Goal: Book appointment/travel/reservation: Book appointment/travel/reservation

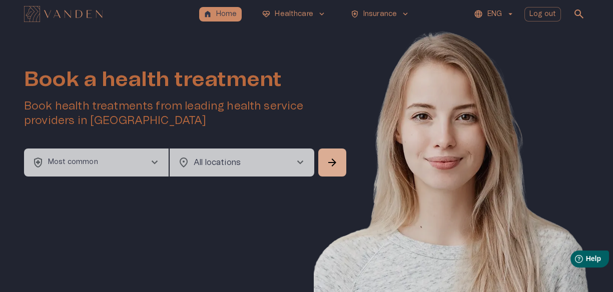
click at [141, 154] on button "health_and_safety Most common chevron_right" at bounding box center [96, 163] width 145 height 28
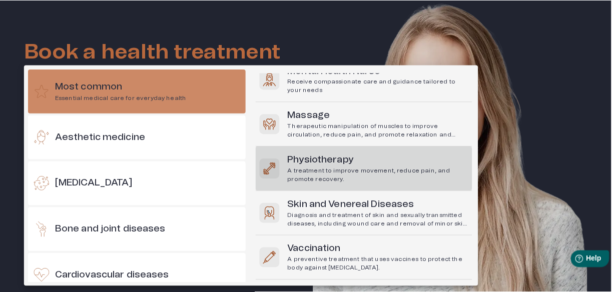
scroll to position [123, 0]
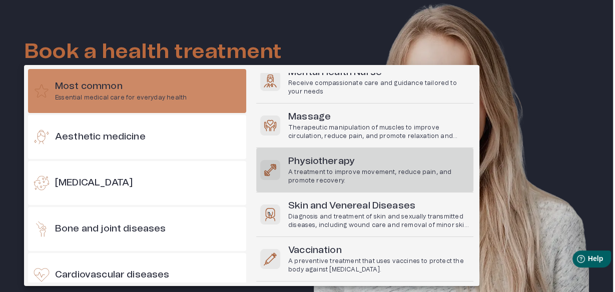
click at [403, 163] on h6 "Physiotherapy" at bounding box center [378, 162] width 181 height 14
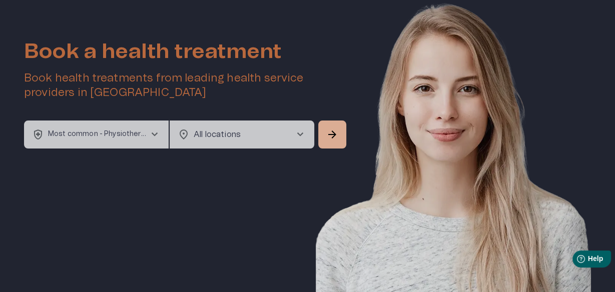
click at [205, 130] on body "home Home ecg_heart Healthcare keyboard_arrow_down health_and_safety Insurance …" at bounding box center [307, 118] width 615 height 292
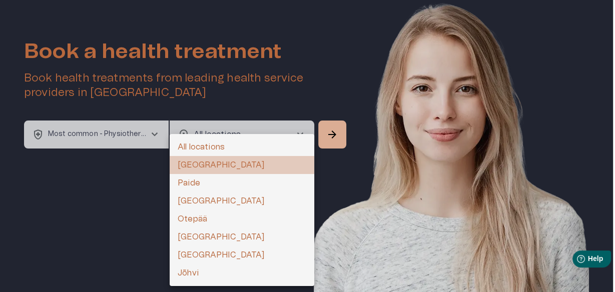
click at [204, 159] on li "Tallinn" at bounding box center [242, 165] width 145 height 18
type input "**********"
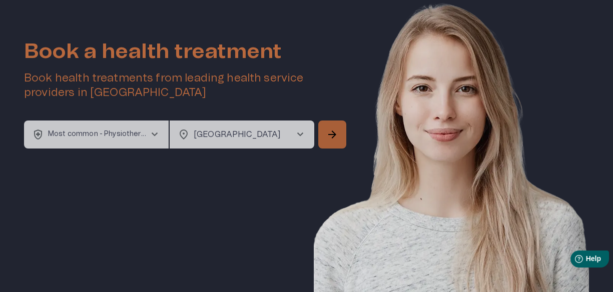
click at [332, 134] on span "arrow_forward" at bounding box center [332, 135] width 12 height 12
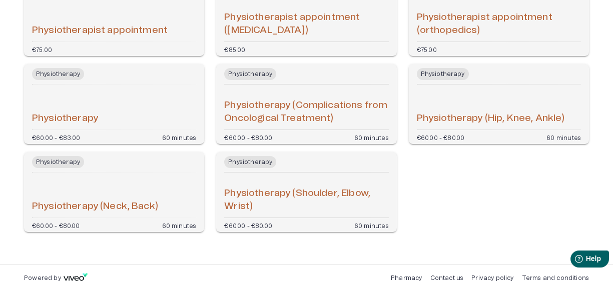
scroll to position [248, 0]
click at [141, 194] on div "Physiotherapy (Neck, Back)" at bounding box center [114, 195] width 164 height 37
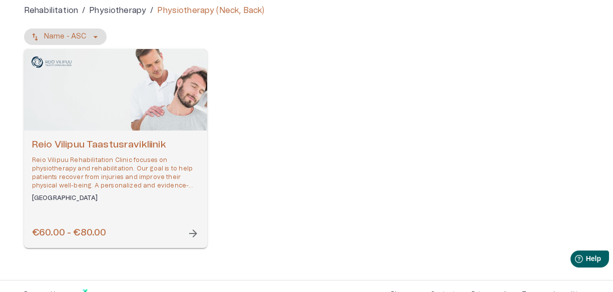
scroll to position [100, 0]
click at [148, 97] on div "Open selected supplier available booking dates" at bounding box center [115, 90] width 183 height 82
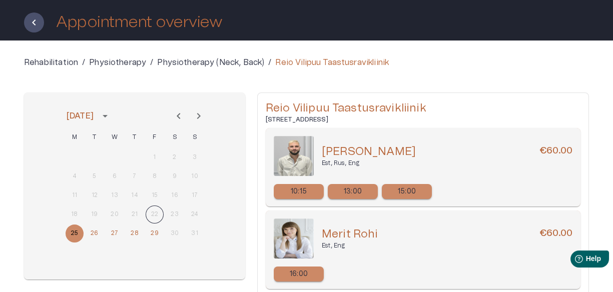
scroll to position [48, 0]
click at [220, 60] on p "Physiotherapy (Neck, Back)" at bounding box center [210, 63] width 107 height 12
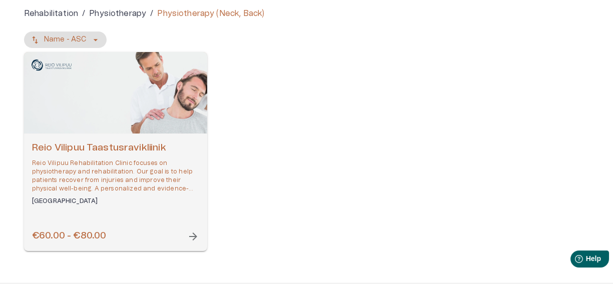
scroll to position [97, 0]
click at [101, 172] on p "Reio Vilipuu Rehabilitation Clinic focuses on physiotherapy and rehabilitation.…" at bounding box center [115, 177] width 167 height 35
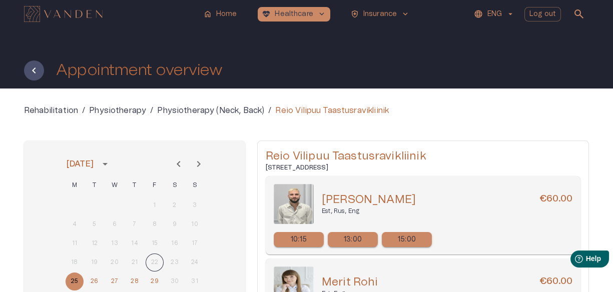
click at [231, 108] on p "Physiotherapy (Neck, Back)" at bounding box center [210, 111] width 107 height 12
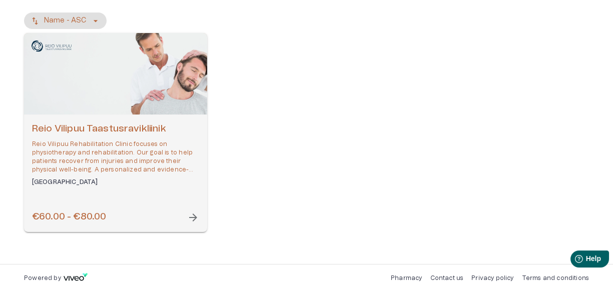
scroll to position [116, 0]
drag, startPoint x: 68, startPoint y: 156, endPoint x: 254, endPoint y: 146, distance: 185.9
click at [254, 146] on div "Reio Vilipuu Taastusravikliinik Reio Vilipuu Rehabilitation Clinic focuses on p…" at bounding box center [306, 132] width 565 height 199
click at [182, 143] on p "Reio Vilipuu Rehabilitation Clinic focuses on physiotherapy and rehabilitation.…" at bounding box center [115, 157] width 167 height 35
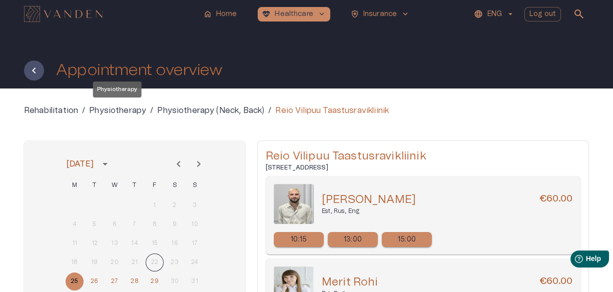
click at [135, 111] on p "Physiotherapy" at bounding box center [117, 111] width 57 height 12
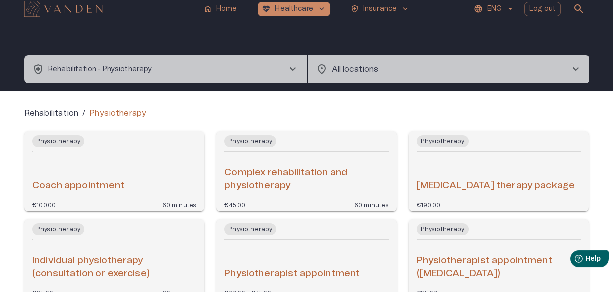
scroll to position [5, 0]
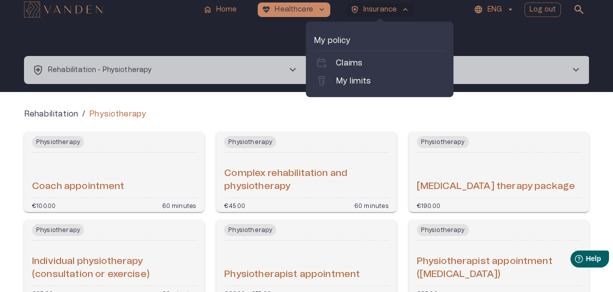
click at [388, 9] on p "Insurance" at bounding box center [380, 10] width 34 height 11
click at [363, 78] on p "My limits" at bounding box center [353, 81] width 35 height 12
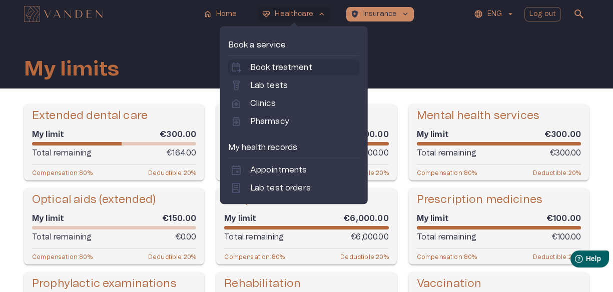
click at [278, 67] on p "Book treatment" at bounding box center [281, 68] width 62 height 12
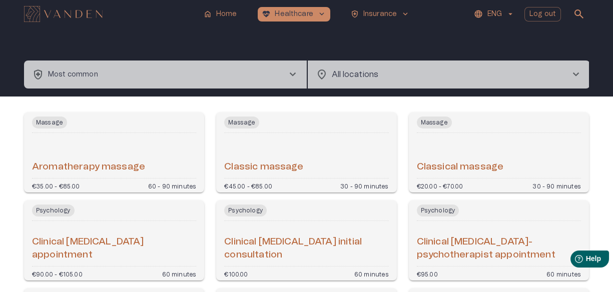
click at [263, 85] on button "health_and_safety Most common chevron_right" at bounding box center [165, 75] width 283 height 28
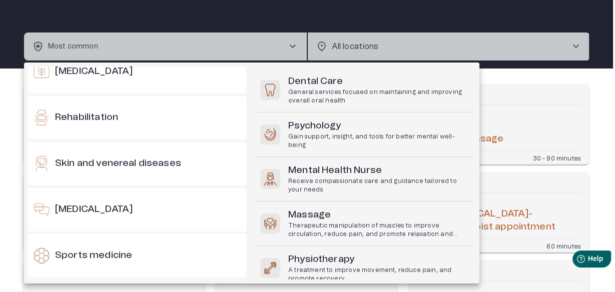
scroll to position [891, 0]
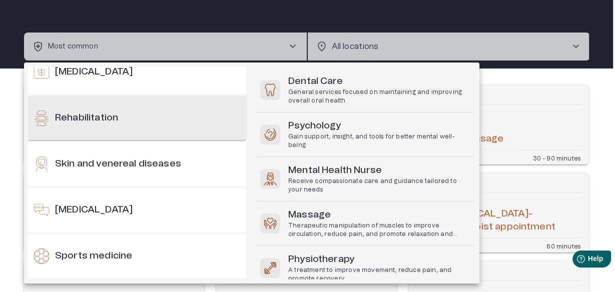
click at [134, 118] on div "Rehabilitation" at bounding box center [137, 118] width 218 height 44
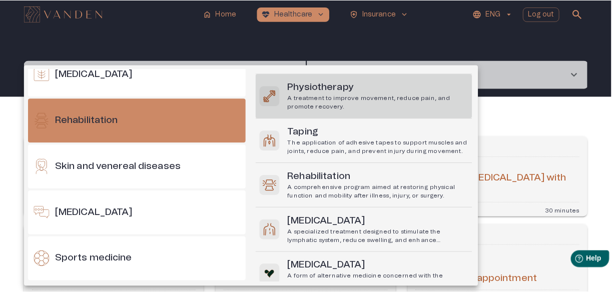
scroll to position [80, 0]
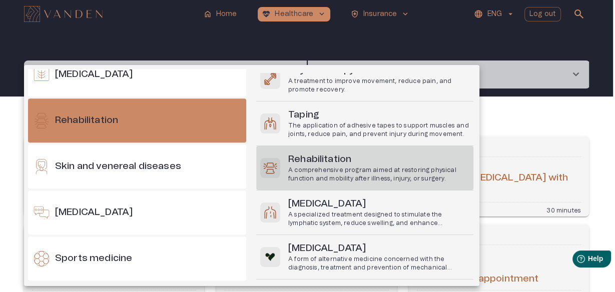
click at [401, 166] on p "A comprehensive program aimed at restoring physical function and mobility after…" at bounding box center [378, 174] width 181 height 17
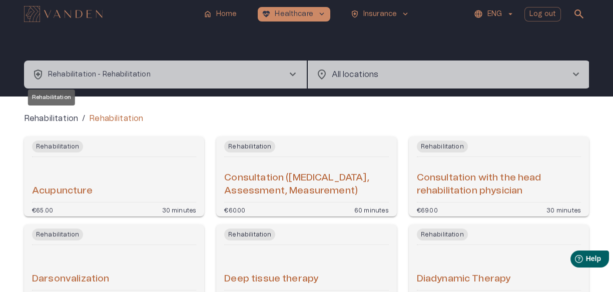
click at [62, 118] on p "Rehabilitation" at bounding box center [51, 119] width 54 height 12
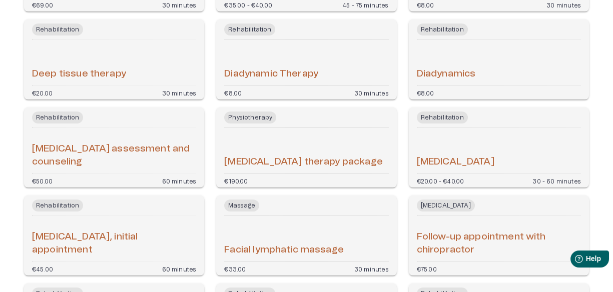
scroll to position [560, 0]
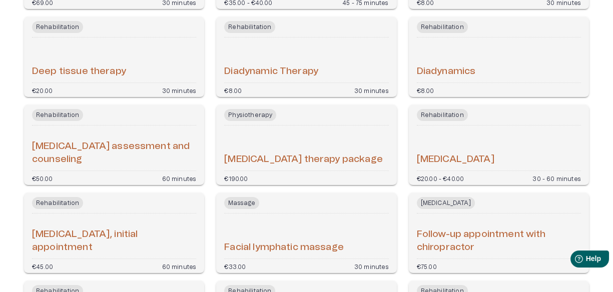
drag, startPoint x: 436, startPoint y: 154, endPoint x: 464, endPoint y: 157, distance: 28.2
drag, startPoint x: 464, startPoint y: 157, endPoint x: 446, endPoint y: 133, distance: 30.0
drag, startPoint x: 446, startPoint y: 133, endPoint x: 608, endPoint y: 103, distance: 164.4
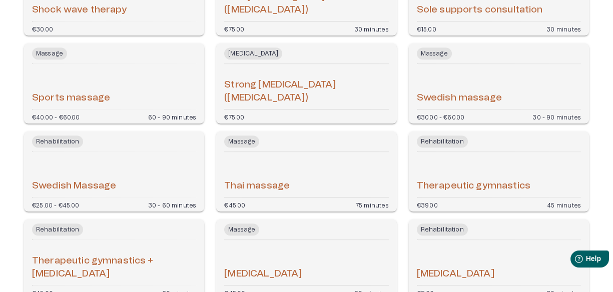
scroll to position [2650, 0]
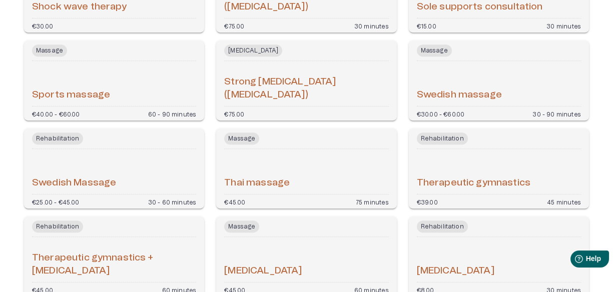
drag, startPoint x: 147, startPoint y: 79, endPoint x: 88, endPoint y: 95, distance: 60.8
drag, startPoint x: 88, startPoint y: 95, endPoint x: 8, endPoint y: 163, distance: 105.5
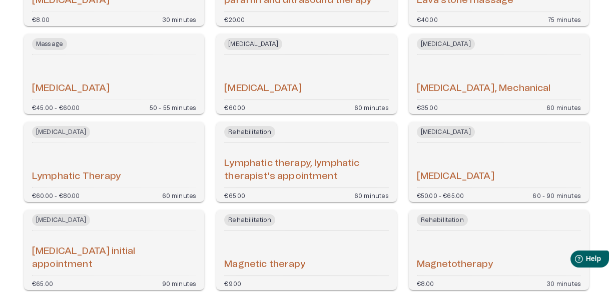
scroll to position [1167, 0]
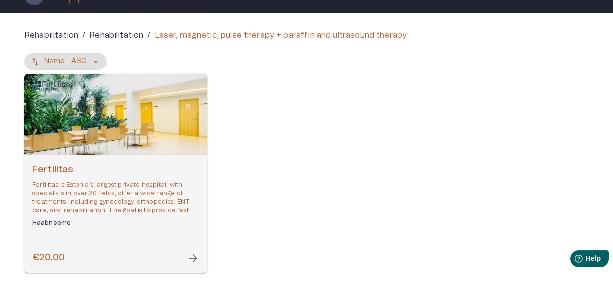
scroll to position [75, 0]
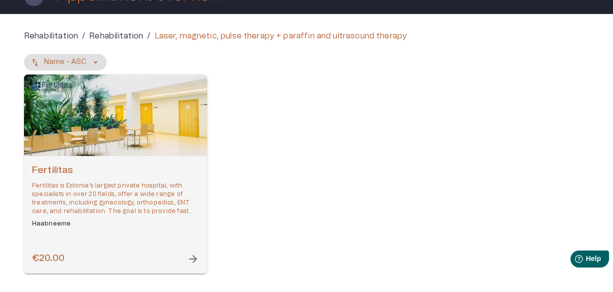
click at [143, 118] on div "Open selected supplier available booking dates" at bounding box center [115, 116] width 183 height 82
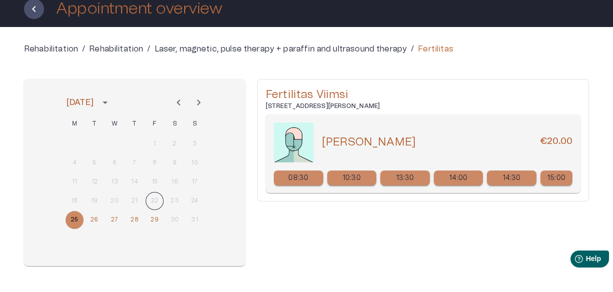
scroll to position [65, 0]
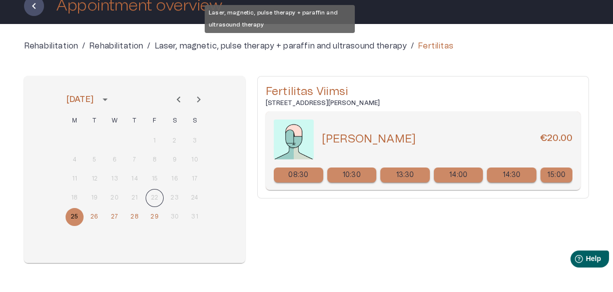
drag, startPoint x: 385, startPoint y: 45, endPoint x: 523, endPoint y: 40, distance: 138.2
click at [523, 40] on div "Rehabilitation / Rehabilitation / Laser, magnetic, pulse therapy + paraffin and…" at bounding box center [306, 46] width 565 height 12
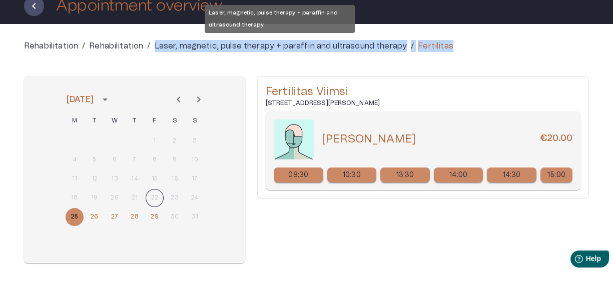
drag, startPoint x: 460, startPoint y: 48, endPoint x: 156, endPoint y: 48, distance: 304.7
click at [156, 48] on div "Rehabilitation / Rehabilitation / Laser, magnetic, pulse therapy + paraffin and…" at bounding box center [306, 46] width 565 height 12
copy div "Laser, magnetic, pulse therapy + paraffin and ultrasound therapy / Fertilitas"
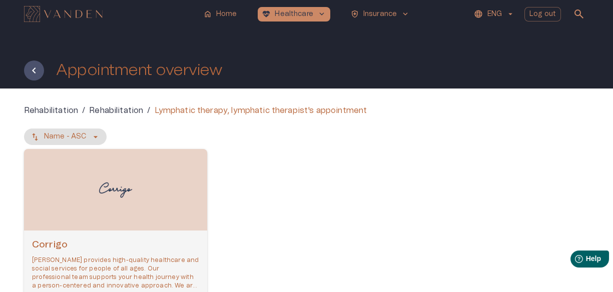
click at [134, 239] on h6 "Corrigo" at bounding box center [115, 246] width 167 height 14
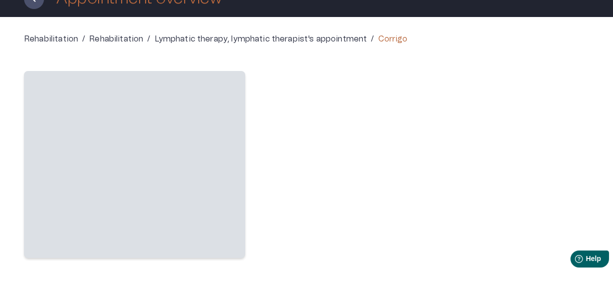
scroll to position [72, 0]
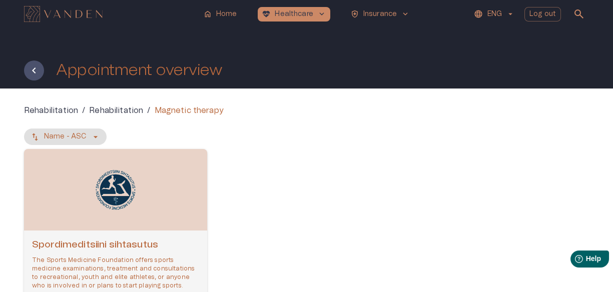
scroll to position [31, 0]
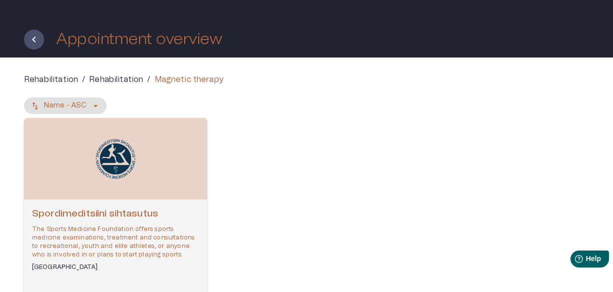
click at [149, 176] on div "Open selected supplier available booking dates" at bounding box center [115, 159] width 183 height 82
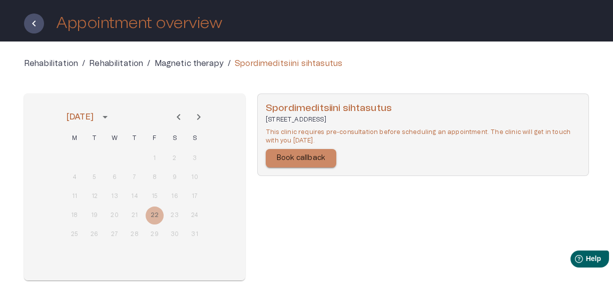
scroll to position [59, 0]
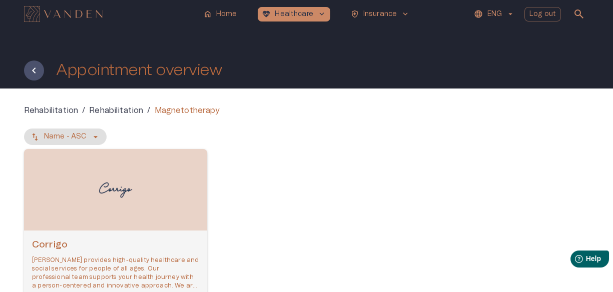
click at [124, 155] on div "Open selected supplier available booking dates" at bounding box center [115, 190] width 183 height 82
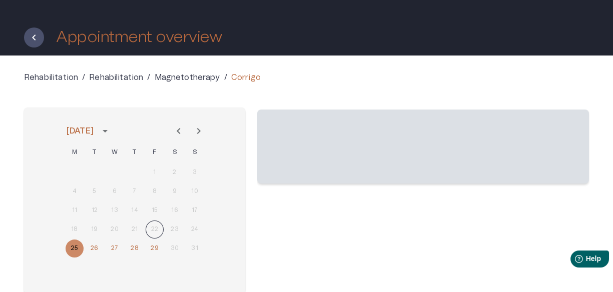
scroll to position [34, 0]
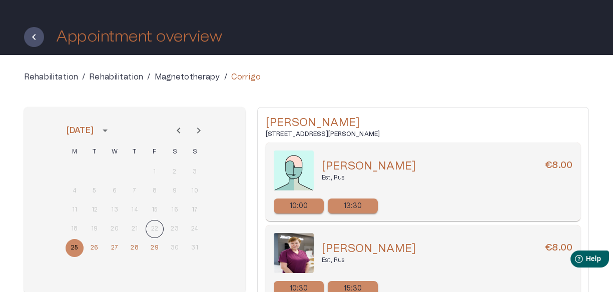
click at [168, 77] on p "Magnetotherapy" at bounding box center [188, 77] width 66 height 12
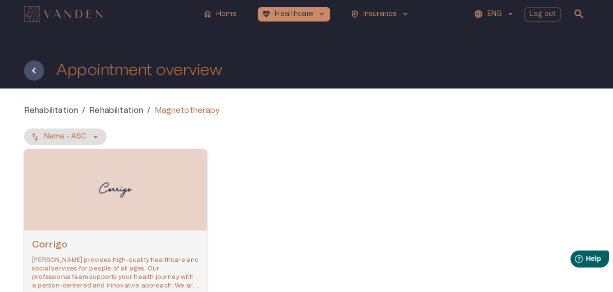
click at [119, 187] on img "Open selected supplier available booking dates" at bounding box center [116, 190] width 40 height 32
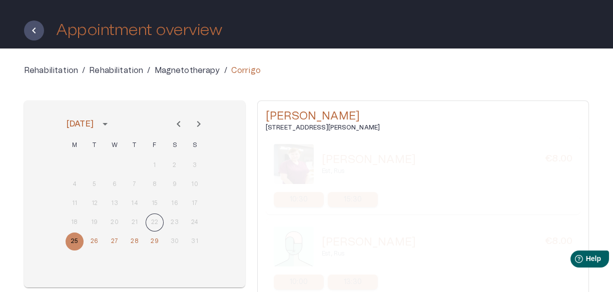
scroll to position [44, 0]
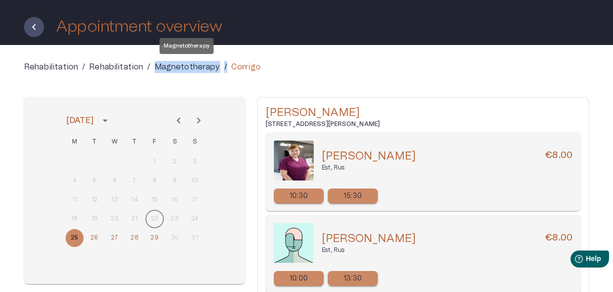
drag, startPoint x: 225, startPoint y: 66, endPoint x: 154, endPoint y: 69, distance: 71.1
click at [154, 69] on div "Rehabilitation / Rehabilitation / Magnetotherapy / Corrigo" at bounding box center [306, 67] width 565 height 12
copy div "Magnetotherapy /"
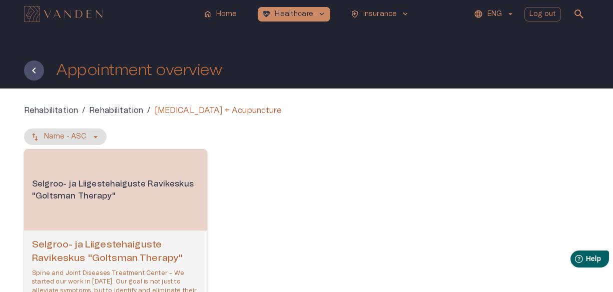
click at [140, 210] on p "Selgroo- ja Liigestehaiguste Ravikeskus "Goltsman Therapy"" at bounding box center [115, 190] width 183 height 40
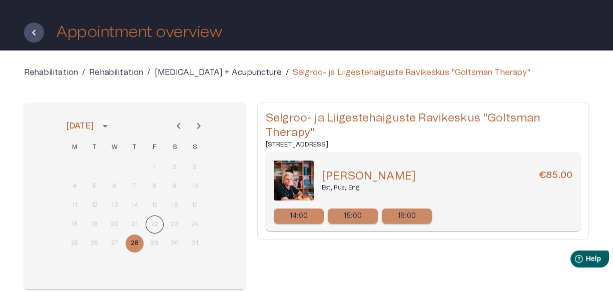
scroll to position [40, 0]
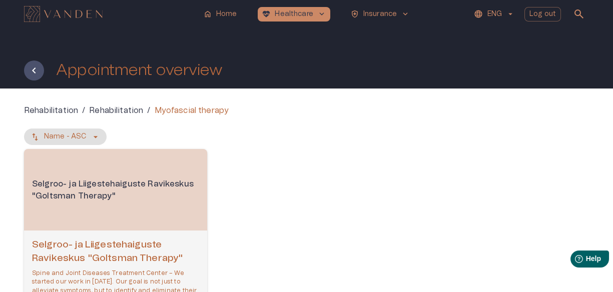
click at [124, 202] on p "Selgroo- ja Liigestehaiguste Ravikeskus "Goltsman Therapy"" at bounding box center [115, 190] width 183 height 40
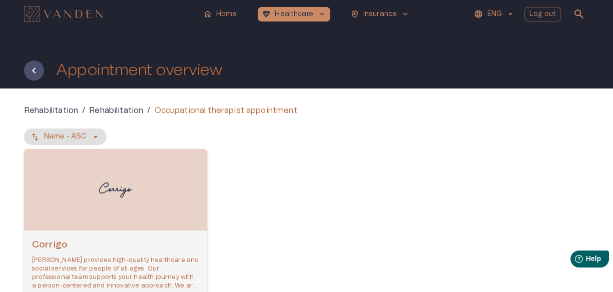
click at [103, 214] on div "Open selected supplier available booking dates" at bounding box center [115, 190] width 183 height 82
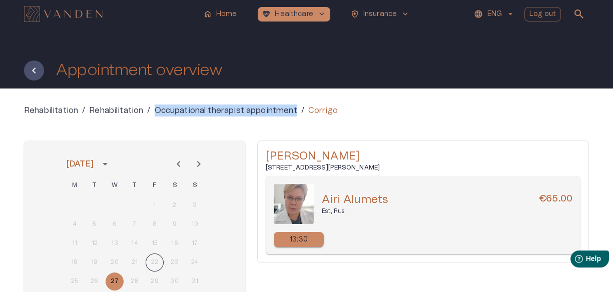
drag, startPoint x: 300, startPoint y: 110, endPoint x: 156, endPoint y: 117, distance: 143.8
click at [156, 117] on div "Rehabilitation / Rehabilitation / Occupational therapist appointment / Corrigo …" at bounding box center [306, 224] width 565 height 239
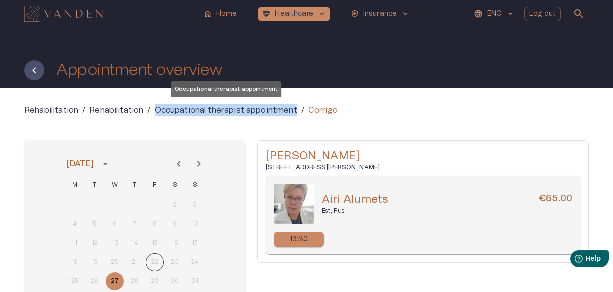
copy p "Occupational therapist appointment"
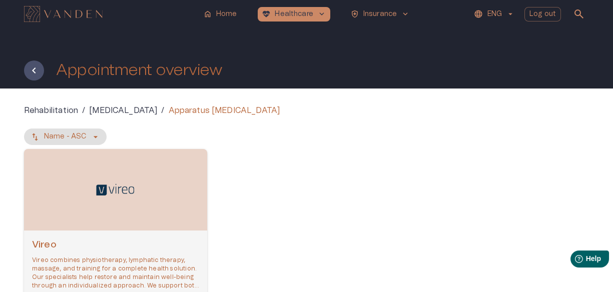
click at [135, 177] on div "Open selected supplier available booking dates" at bounding box center [115, 190] width 183 height 82
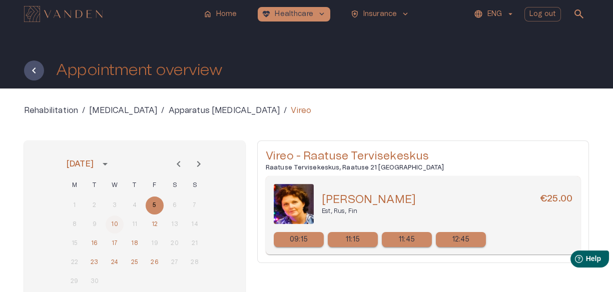
click at [113, 223] on button "10" at bounding box center [115, 225] width 18 height 18
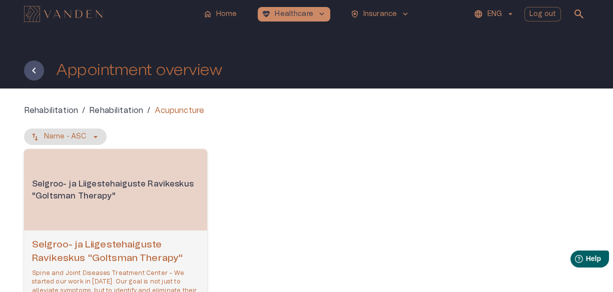
click at [75, 268] on div "Selgroo- ja Liigestehaiguste Ravikeskus "[PERSON_NAME] Therapy" Spine and Joint…" at bounding box center [115, 278] width 167 height 78
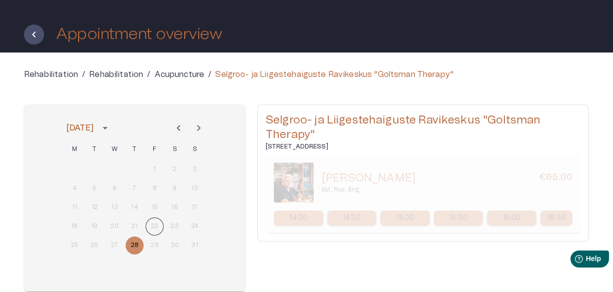
scroll to position [38, 0]
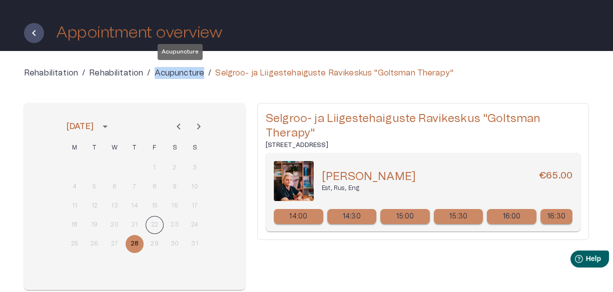
drag, startPoint x: 206, startPoint y: 73, endPoint x: 155, endPoint y: 70, distance: 50.7
click at [155, 70] on div "Acupuncture /" at bounding box center [183, 73] width 57 height 12
copy p "Acupuncture"
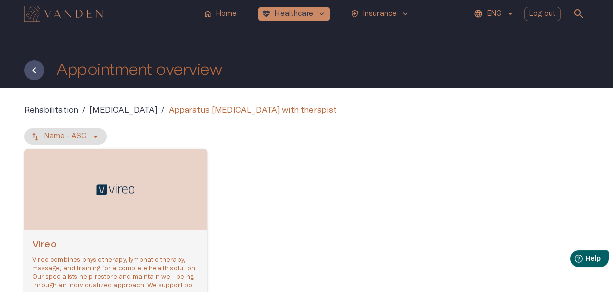
click at [152, 177] on div "Open selected supplier available booking dates" at bounding box center [115, 190] width 183 height 82
click at [135, 256] on p "Vireo combines physiotherapy, lymphatic therapy, massage, and training for a co…" at bounding box center [115, 273] width 167 height 35
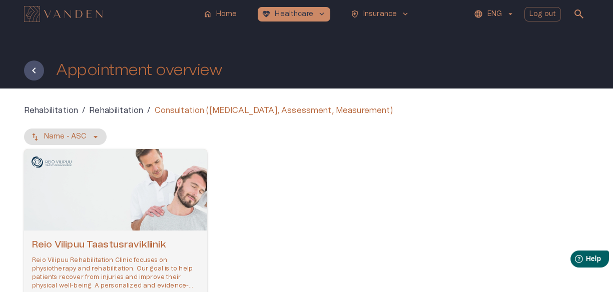
click at [120, 208] on div "Open selected supplier available booking dates" at bounding box center [115, 190] width 183 height 82
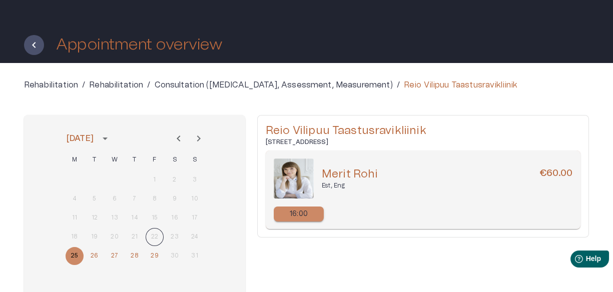
scroll to position [23, 0]
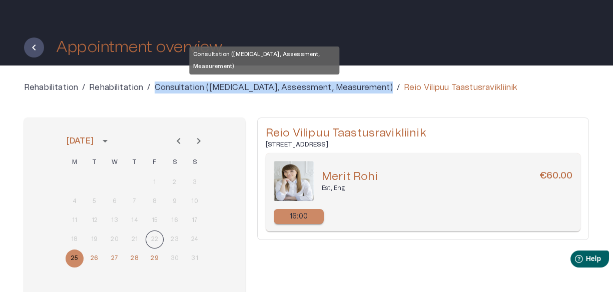
drag, startPoint x: 379, startPoint y: 88, endPoint x: 155, endPoint y: 85, distance: 224.2
click at [155, 85] on div "Consultation ([MEDICAL_DATA], Assessment, Measurement) /" at bounding box center [277, 88] width 245 height 12
copy p "Consultation ([MEDICAL_DATA], Assessment, Measurement)"
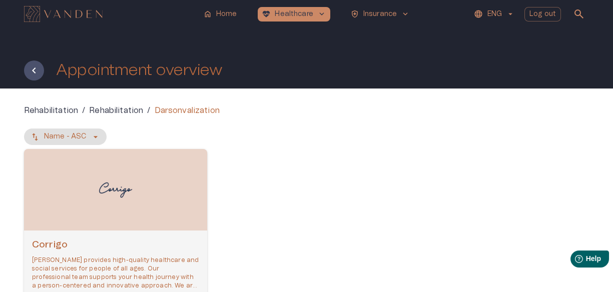
click at [179, 180] on div "Open selected supplier available booking dates" at bounding box center [115, 190] width 183 height 82
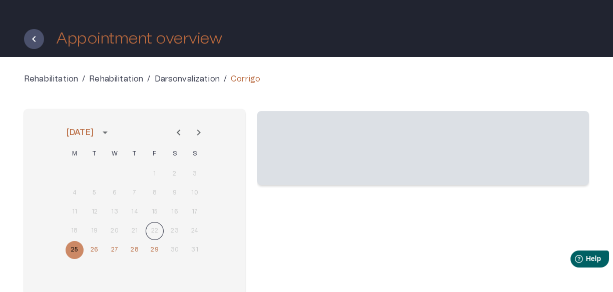
scroll to position [33, 0]
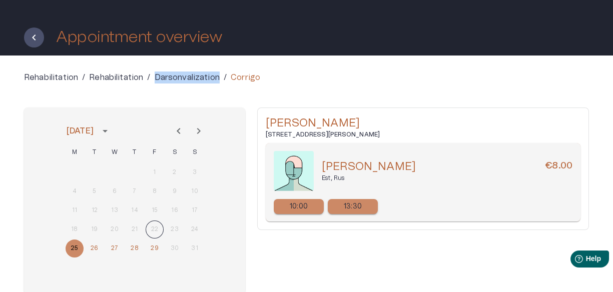
drag, startPoint x: 219, startPoint y: 76, endPoint x: 156, endPoint y: 79, distance: 62.6
click at [156, 79] on div "Darsonvalization /" at bounding box center [191, 78] width 73 height 12
copy p "Darsonvalization"
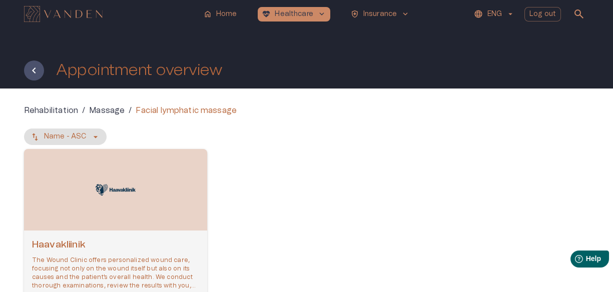
scroll to position [66, 0]
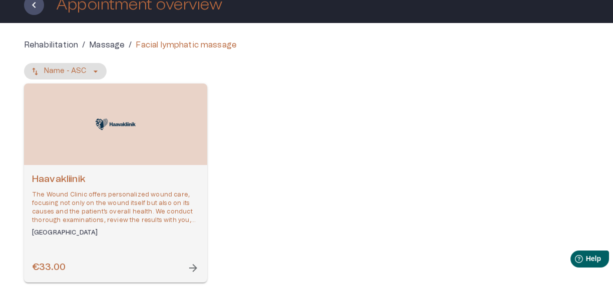
click at [167, 184] on h6 "Haavakliinik" at bounding box center [115, 180] width 167 height 14
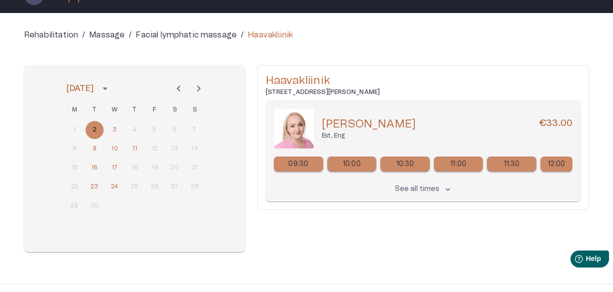
scroll to position [75, 0]
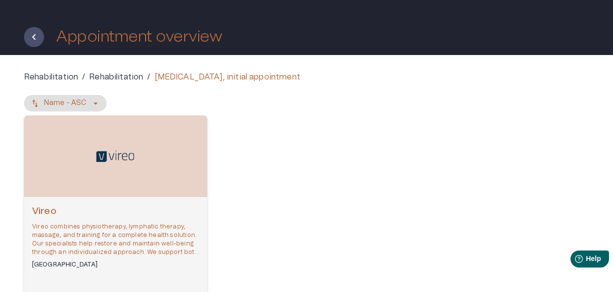
scroll to position [46, 0]
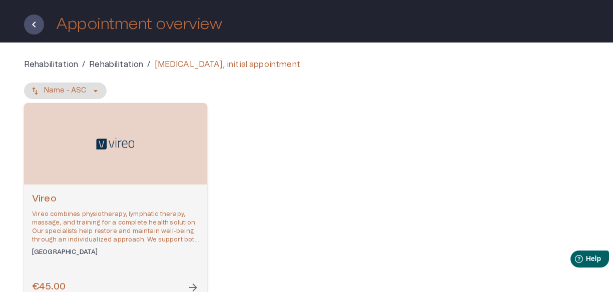
click at [159, 190] on div "Vireo Vireo combines physiotherapy, lymphatic therapy, massage, and training fo…" at bounding box center [115, 244] width 183 height 118
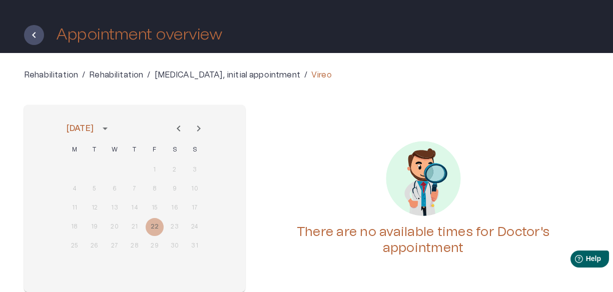
scroll to position [36, 0]
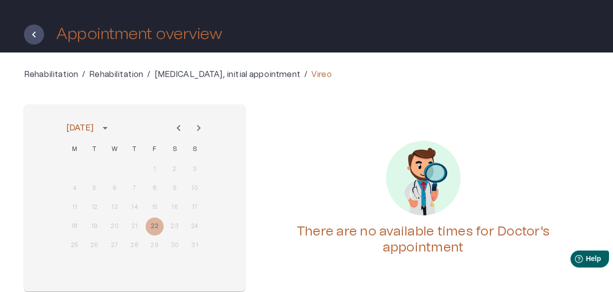
click at [199, 126] on icon "Next month" at bounding box center [199, 128] width 12 height 12
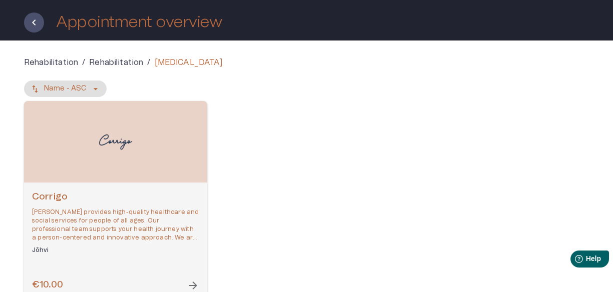
scroll to position [59, 0]
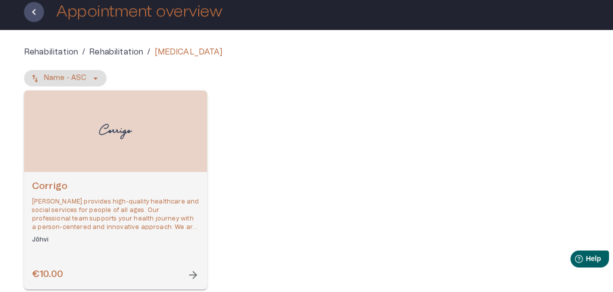
click at [142, 202] on p "[PERSON_NAME] provides high-quality healthcare and social services for people o…" at bounding box center [115, 215] width 167 height 35
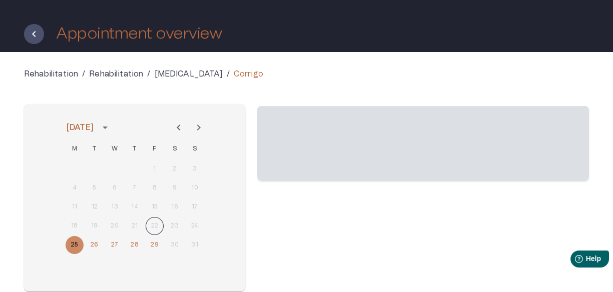
scroll to position [53, 0]
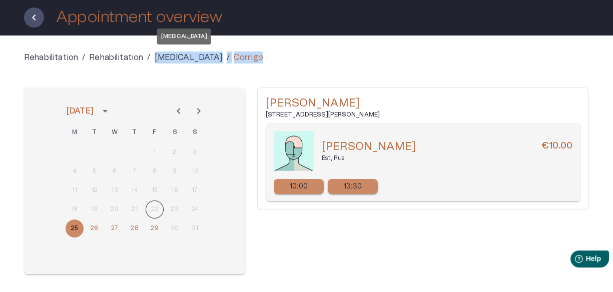
drag, startPoint x: 249, startPoint y: 55, endPoint x: 156, endPoint y: 55, distance: 93.6
click at [156, 55] on div "Rehabilitation / Rehabilitation / Halotherapy / Corrigo" at bounding box center [306, 58] width 565 height 12
copy div "Halotherapy / Corrigo"
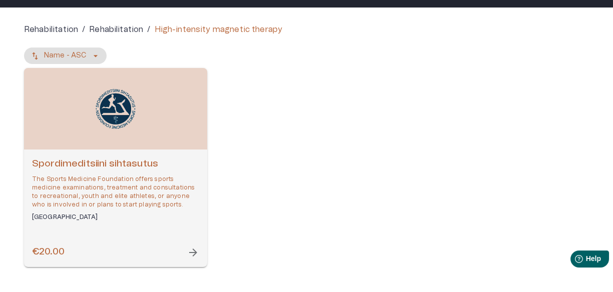
scroll to position [80, 0]
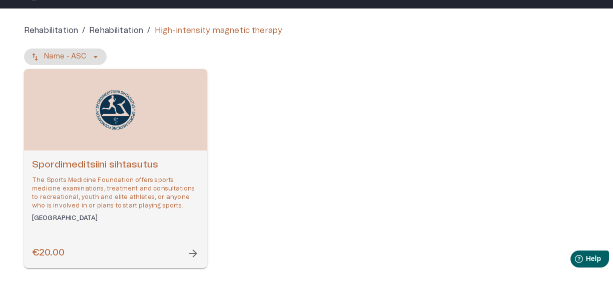
click at [178, 192] on p "The Sports Medicine Foundation offers sports medicine examinations, treatment a…" at bounding box center [115, 193] width 167 height 35
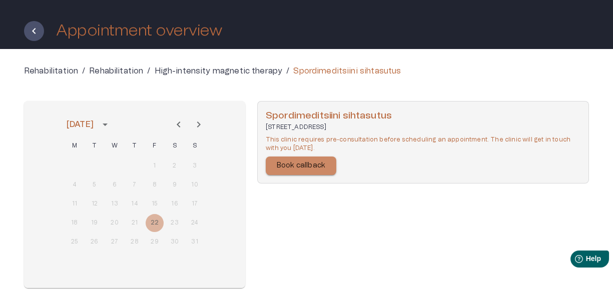
scroll to position [35, 0]
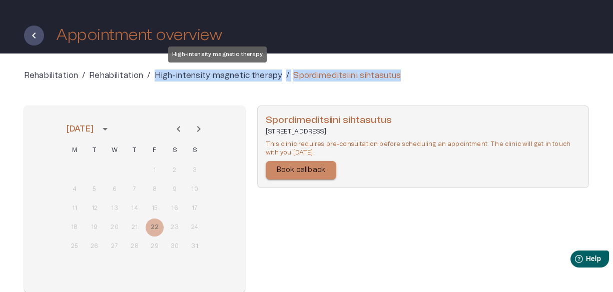
drag, startPoint x: 408, startPoint y: 75, endPoint x: 156, endPoint y: 77, distance: 252.7
click at [156, 77] on div "Rehabilitation / Rehabilitation / High-intensity magnetic therapy / Spordimedit…" at bounding box center [306, 76] width 565 height 12
copy div "High-intensity magnetic therapy / Spordimeditsiini sihtasutus"
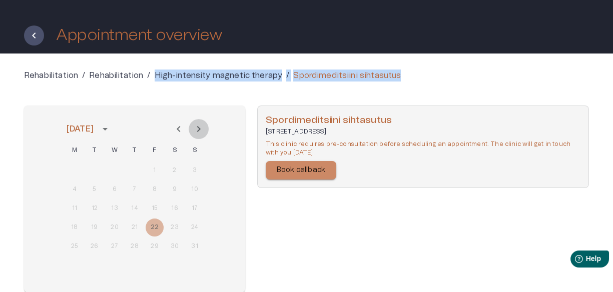
click at [192, 126] on button "Next month" at bounding box center [199, 129] width 20 height 20
click at [178, 126] on icon "Previous month" at bounding box center [179, 129] width 12 height 12
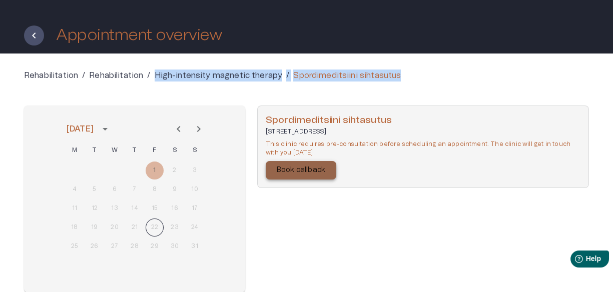
click at [310, 173] on p "Book callback" at bounding box center [301, 170] width 49 height 11
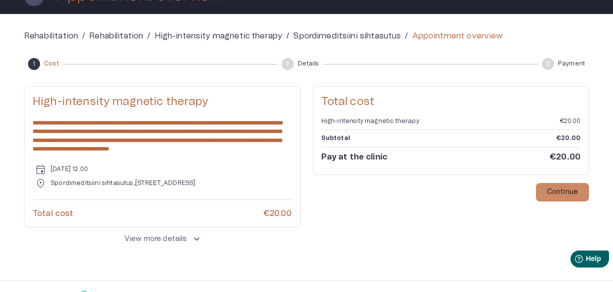
scroll to position [73, 0]
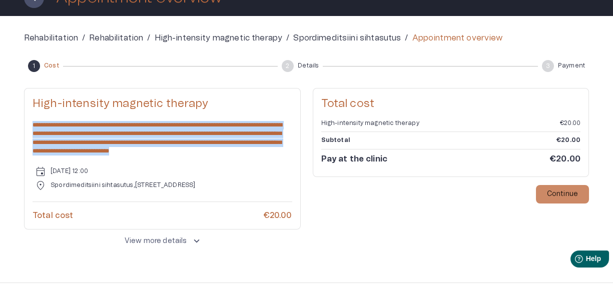
drag, startPoint x: 277, startPoint y: 148, endPoint x: 34, endPoint y: 123, distance: 244.9
click at [34, 123] on p "**********" at bounding box center [163, 138] width 260 height 35
copy span "**********"
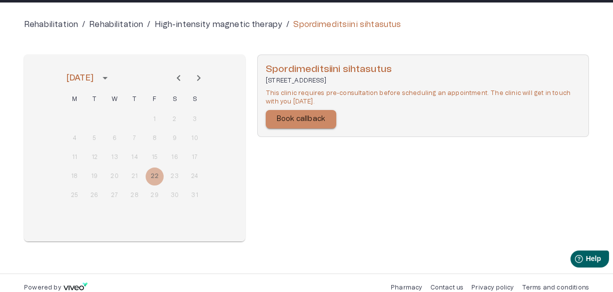
scroll to position [86, 0]
click at [135, 22] on p "Rehabilitation" at bounding box center [116, 25] width 54 height 12
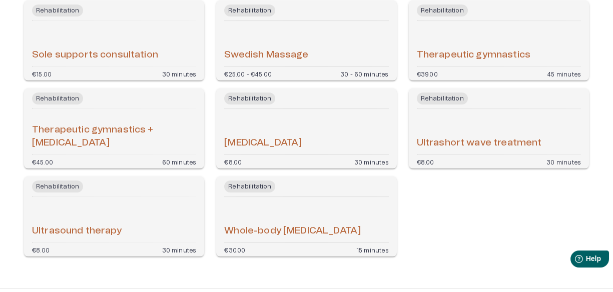
scroll to position [1217, 0]
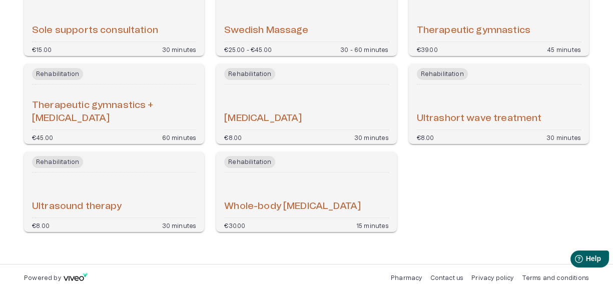
click at [474, 109] on div "Ultrashort wave treatment" at bounding box center [499, 107] width 164 height 37
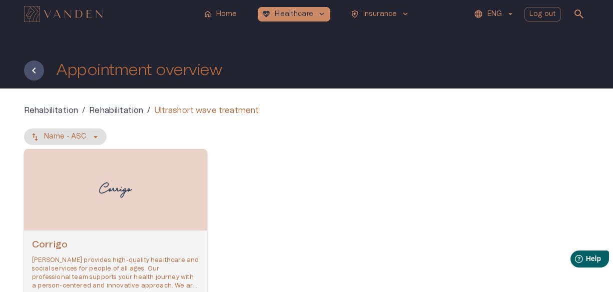
click at [156, 221] on div "Open selected supplier available booking dates" at bounding box center [115, 190] width 183 height 82
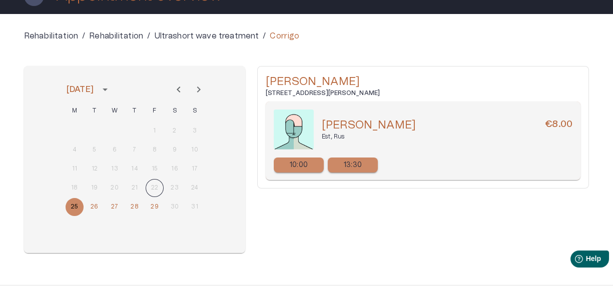
scroll to position [75, 0]
drag, startPoint x: 258, startPoint y: 38, endPoint x: 150, endPoint y: 29, distance: 108.0
click at [150, 29] on div "Rehabilitation / Rehabilitation / Ultrashort wave treatment / Corrigo August 20…" at bounding box center [306, 149] width 613 height 271
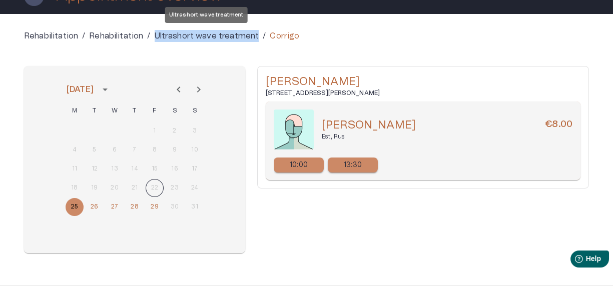
copy div "Ultrashort wave treatment"
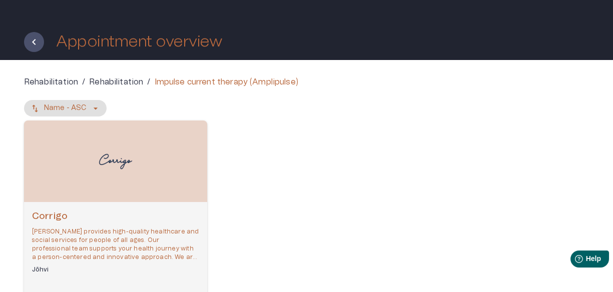
scroll to position [30, 0]
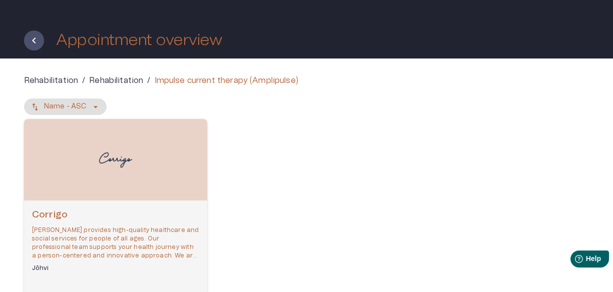
click at [136, 201] on div "[PERSON_NAME] provides high-quality healthcare and social services for people o…" at bounding box center [115, 260] width 183 height 118
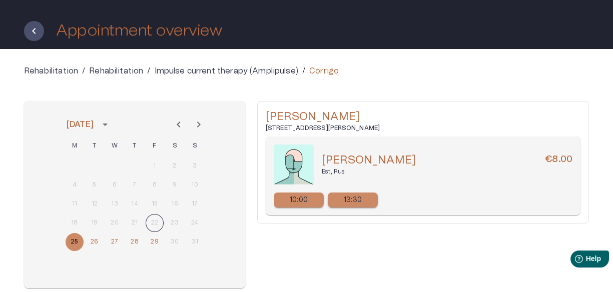
scroll to position [39, 0]
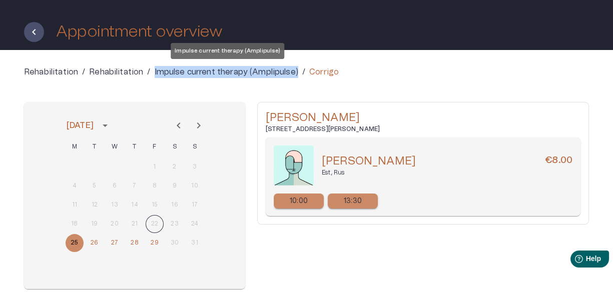
drag, startPoint x: 298, startPoint y: 70, endPoint x: 154, endPoint y: 73, distance: 144.1
click at [155, 73] on div "Impulse current therapy (Amplipulse) /" at bounding box center [230, 72] width 151 height 12
copy p "Impulse current therapy (Amplipulse)"
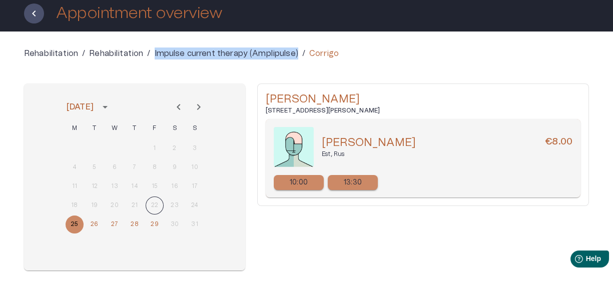
scroll to position [54, 0]
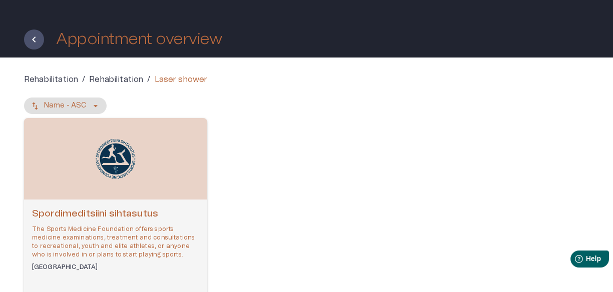
scroll to position [32, 0]
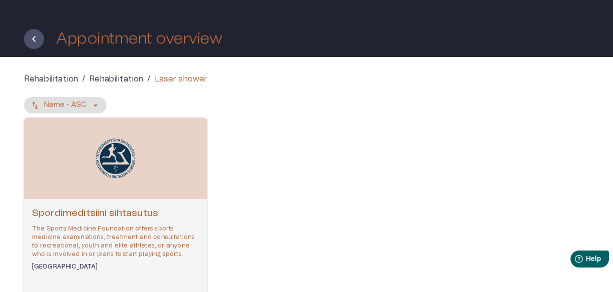
click at [111, 204] on div "Spordimeditsiini sihtasutus The Sports Medicine Foundation offers sports medici…" at bounding box center [115, 258] width 183 height 118
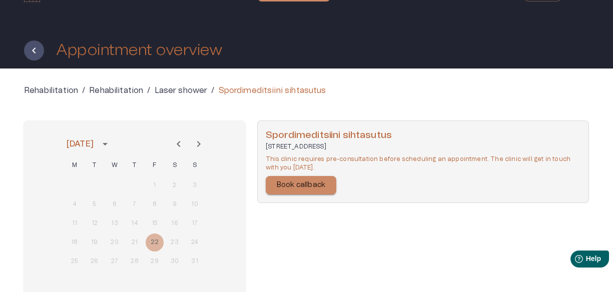
scroll to position [21, 0]
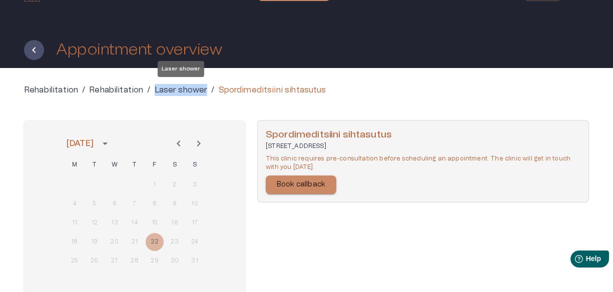
drag, startPoint x: 211, startPoint y: 86, endPoint x: 154, endPoint y: 86, distance: 57.0
click at [155, 86] on div "Laser shower /" at bounding box center [185, 90] width 60 height 12
copy p "Laser shower"
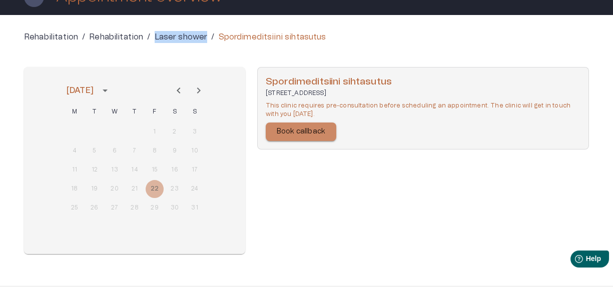
scroll to position [74, 0]
click at [339, 78] on h6 "Spordimeditsiini sihtasutus" at bounding box center [423, 83] width 315 height 14
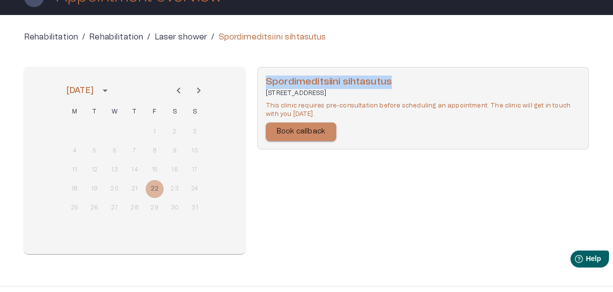
drag, startPoint x: 399, startPoint y: 80, endPoint x: 261, endPoint y: 70, distance: 138.5
click at [261, 70] on div "Spordimeditsiini sihtasutus Veerenni tn 51, 10138 Tallinn, Estonia This clinic …" at bounding box center [423, 108] width 332 height 83
copy h6 "Spordimeditsiini sihtasutus"
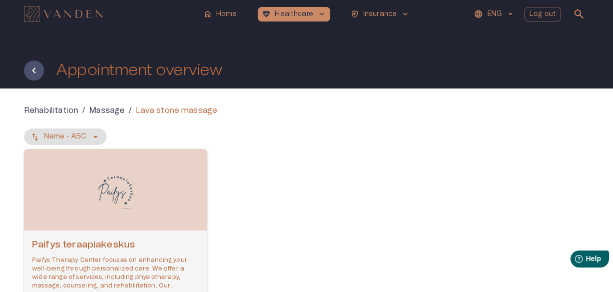
click at [144, 220] on div "Open selected supplier available booking dates" at bounding box center [115, 190] width 183 height 82
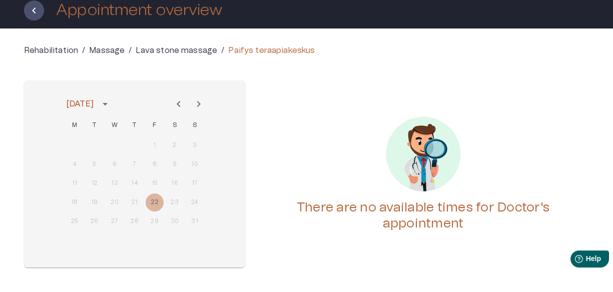
scroll to position [60, 0]
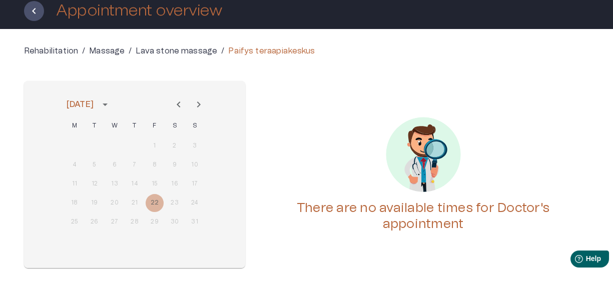
click at [196, 102] on icon "Next month" at bounding box center [199, 105] width 12 height 12
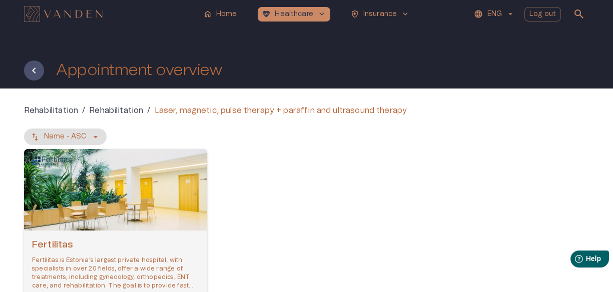
scroll to position [22, 0]
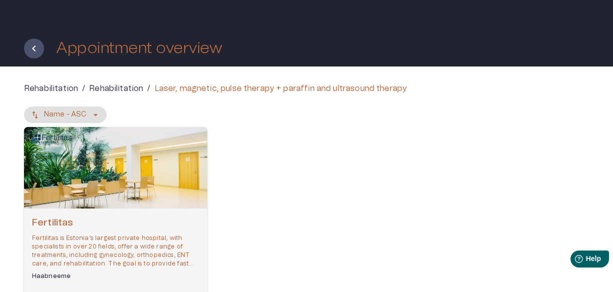
click at [131, 213] on div "Fertilitas Fertilitas is Estonia’s largest private hospital, with specialists i…" at bounding box center [115, 268] width 183 height 118
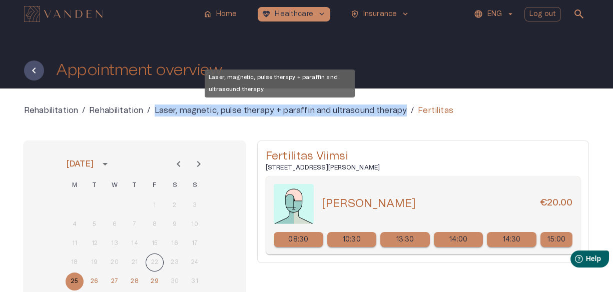
drag, startPoint x: 405, startPoint y: 108, endPoint x: 155, endPoint y: 111, distance: 250.2
click at [155, 111] on div "Laser, magnetic, pulse therapy + paraffin and ultrasound therapy /" at bounding box center [285, 111] width 260 height 12
copy p "Laser, magnetic, pulse therapy + paraffin and ultrasound therapy"
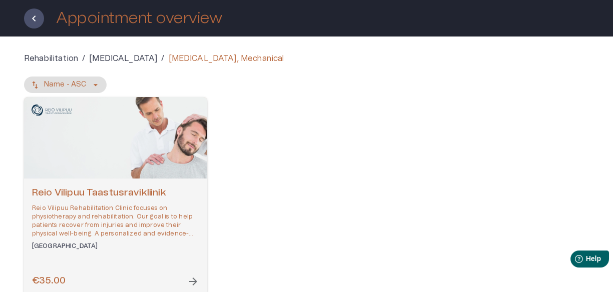
scroll to position [51, 0]
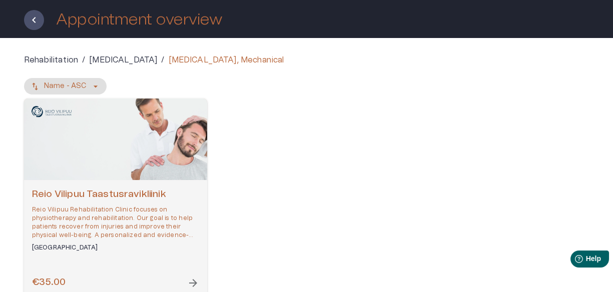
click at [151, 180] on div "Open selected supplier available booking dates" at bounding box center [115, 140] width 183 height 82
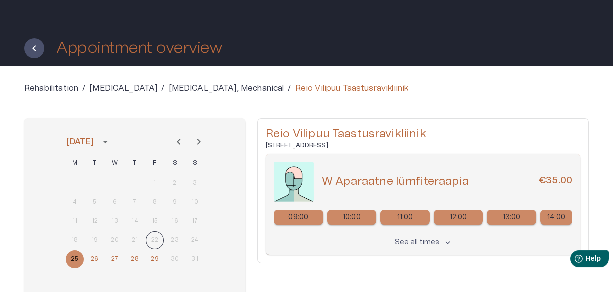
scroll to position [24, 0]
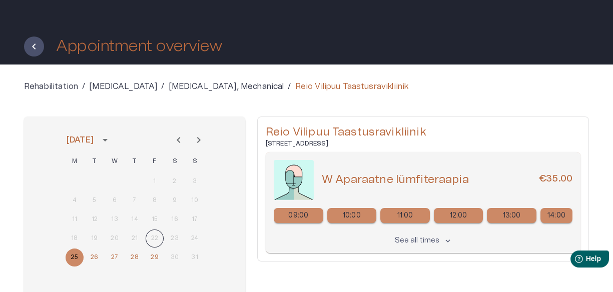
drag, startPoint x: 288, startPoint y: 87, endPoint x: 158, endPoint y: 78, distance: 130.5
click at [158, 78] on div "Rehabilitation / [MEDICAL_DATA] / [MEDICAL_DATA], Mechanical / Reio Vilipuu Taa…" at bounding box center [306, 200] width 613 height 271
copy div "[MEDICAL_DATA], Mechanical"
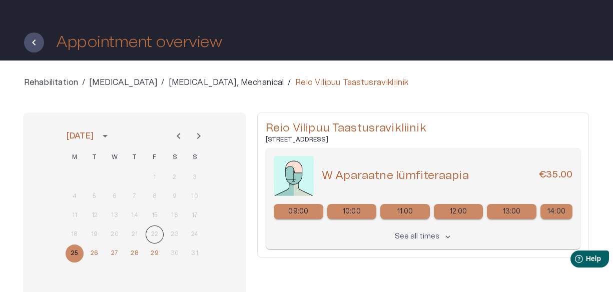
scroll to position [26, 0]
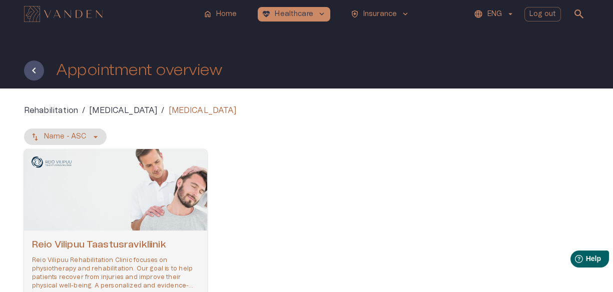
scroll to position [27, 0]
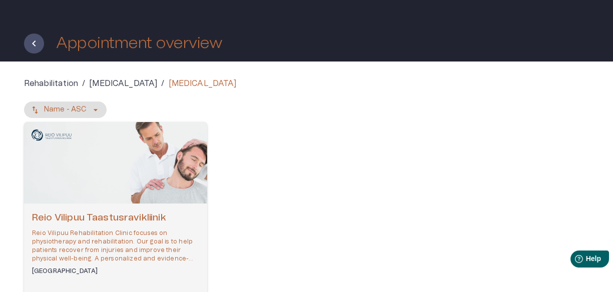
click at [178, 240] on p "Reio Vilipuu Rehabilitation Clinic focuses on physiotherapy and rehabilitation.…" at bounding box center [115, 246] width 167 height 35
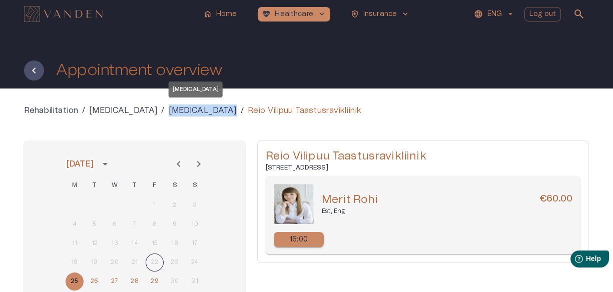
drag, startPoint x: 241, startPoint y: 109, endPoint x: 162, endPoint y: 109, distance: 79.1
click at [169, 109] on div "Lymphatic Massage /" at bounding box center [206, 111] width 75 height 12
copy p "Lymphatic Massage"
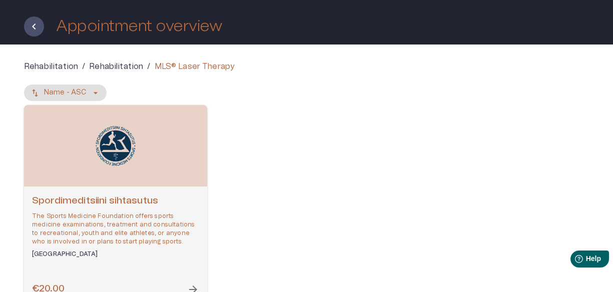
scroll to position [45, 0]
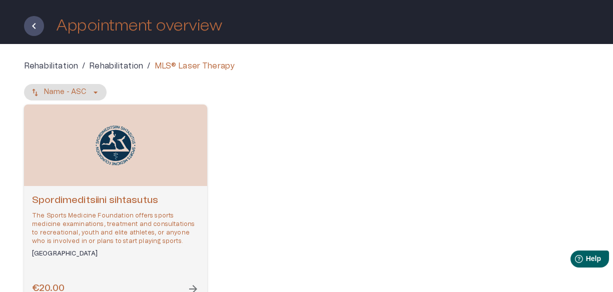
click at [132, 232] on p "The Sports Medicine Foundation offers sports medicine examinations, treatment a…" at bounding box center [115, 229] width 167 height 35
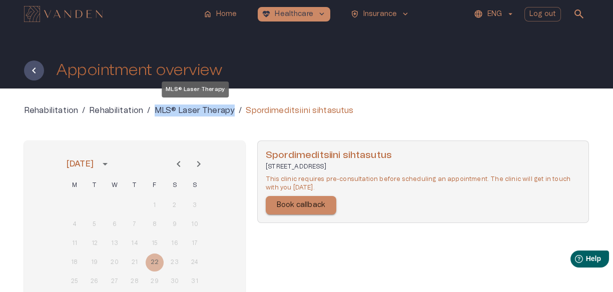
drag, startPoint x: 236, startPoint y: 113, endPoint x: 156, endPoint y: 112, distance: 80.1
click at [156, 112] on div "MLS® Laser Therapy /" at bounding box center [199, 111] width 88 height 12
copy p "MLS® Laser Therapy"
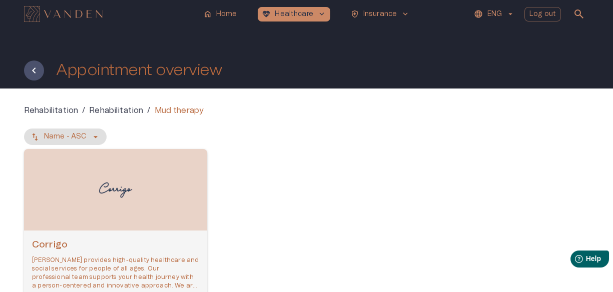
click at [98, 185] on img "Open selected supplier available booking dates" at bounding box center [116, 190] width 40 height 32
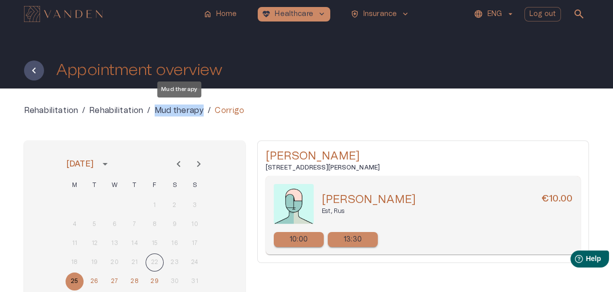
drag, startPoint x: 205, startPoint y: 109, endPoint x: 155, endPoint y: 112, distance: 49.6
click at [155, 112] on div "Mud therapy /" at bounding box center [183, 111] width 57 height 12
copy p "Mud therapy"
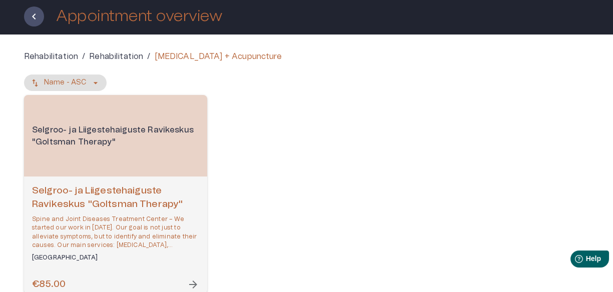
scroll to position [61, 0]
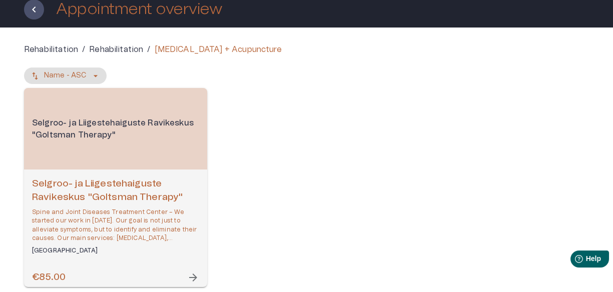
click at [140, 142] on p "Selgroo- ja Liigestehaiguste Ravikeskus "Goltsman Therapy"" at bounding box center [115, 129] width 183 height 40
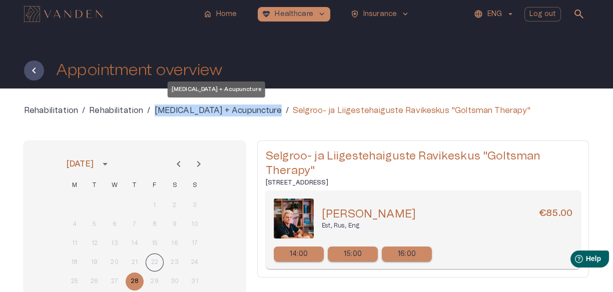
drag, startPoint x: 278, startPoint y: 110, endPoint x: 156, endPoint y: 111, distance: 122.1
click at [156, 111] on div "Manual therapy + Acupuncture /" at bounding box center [222, 111] width 134 height 12
copy p "Manual therapy + Acupuncture"
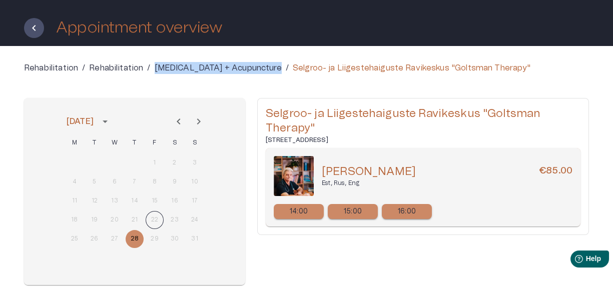
scroll to position [43, 0]
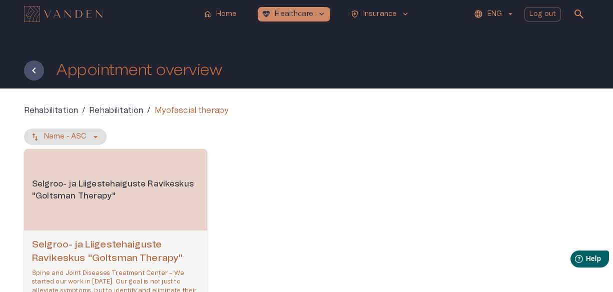
scroll to position [31, 0]
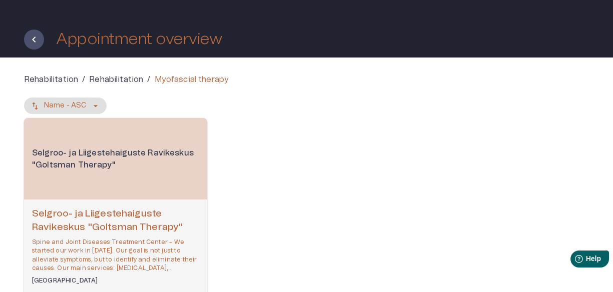
click at [136, 201] on div "Selgroo- ja Liigestehaiguste Ravikeskus "[PERSON_NAME] Therapy" Spine and Joint…" at bounding box center [115, 259] width 183 height 118
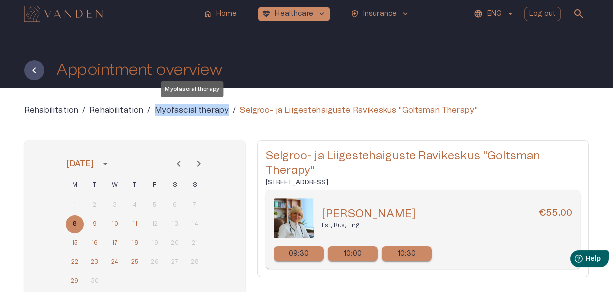
drag, startPoint x: 228, startPoint y: 112, endPoint x: 156, endPoint y: 111, distance: 72.6
click at [156, 111] on div "Myofascial therapy /" at bounding box center [196, 111] width 82 height 12
copy p "Myofascial therapy"
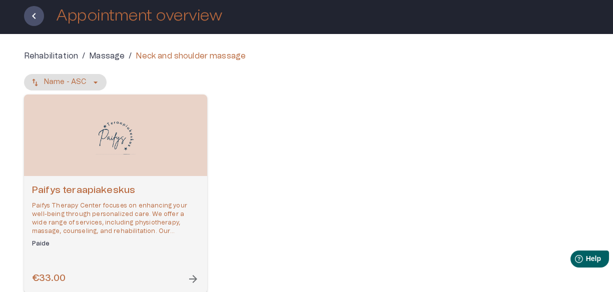
scroll to position [55, 0]
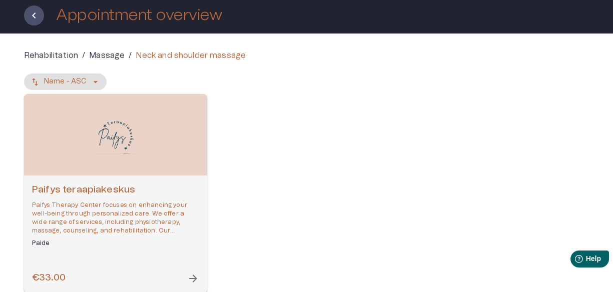
click at [166, 170] on div "Open selected supplier available booking dates" at bounding box center [115, 135] width 183 height 82
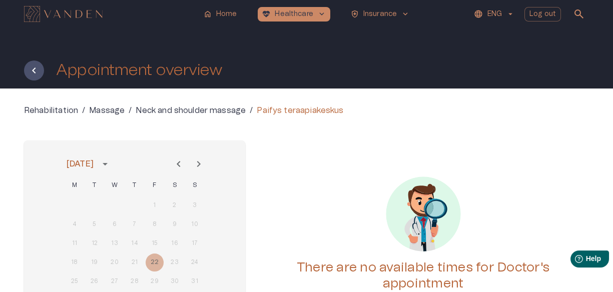
scroll to position [60, 0]
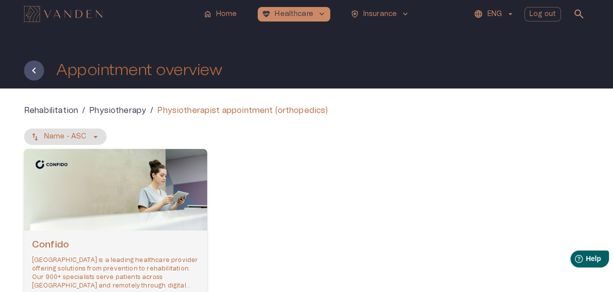
scroll to position [44, 0]
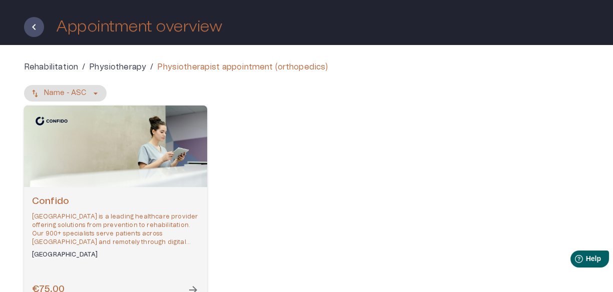
click at [165, 164] on div "Open selected supplier available booking dates" at bounding box center [115, 147] width 183 height 82
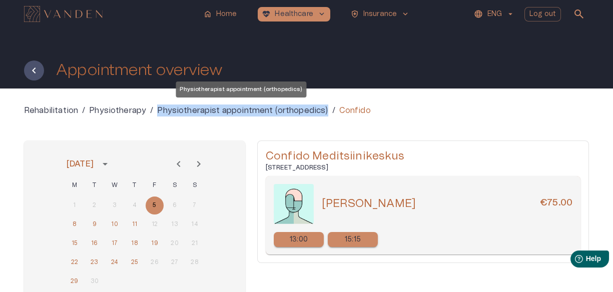
drag, startPoint x: 324, startPoint y: 108, endPoint x: 156, endPoint y: 111, distance: 168.2
click at [157, 111] on div "Physiotherapist appointment (orthopedics) /" at bounding box center [246, 111] width 178 height 12
copy p "Physiotherapist appointment (orthopedics)"
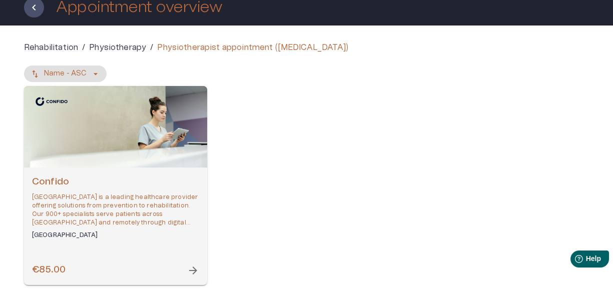
scroll to position [63, 0]
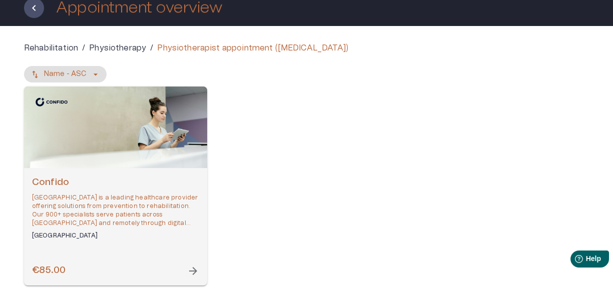
click at [196, 146] on div "Open selected supplier available booking dates" at bounding box center [115, 128] width 183 height 82
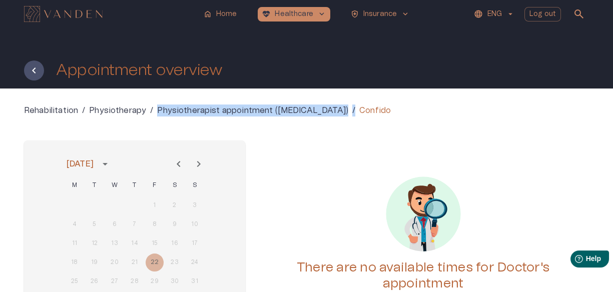
drag, startPoint x: 331, startPoint y: 109, endPoint x: 155, endPoint y: 99, distance: 176.4
click at [155, 99] on div "Rehabilitation / Physiotherapy / Physiotherapist appointment ([MEDICAL_DATA]) /…" at bounding box center [306, 224] width 613 height 271
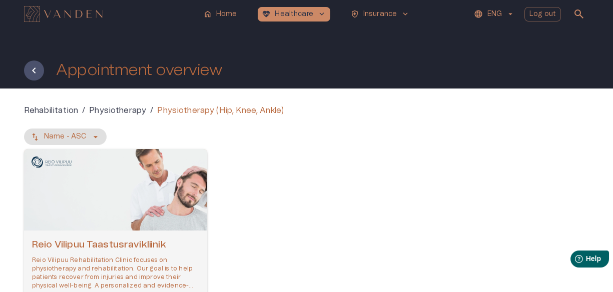
scroll to position [27, 0]
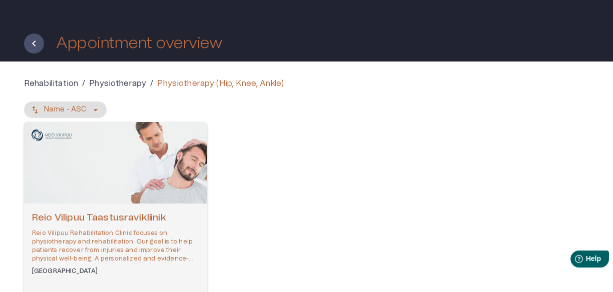
click at [174, 167] on div "Open selected supplier available booking dates" at bounding box center [115, 163] width 183 height 82
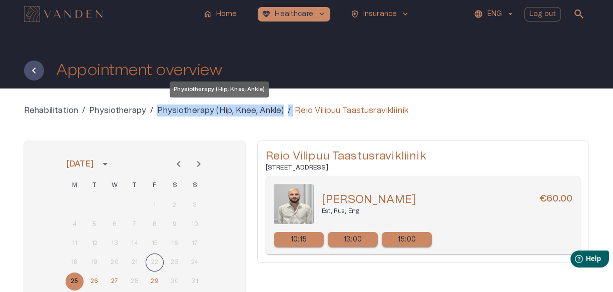
drag, startPoint x: 291, startPoint y: 110, endPoint x: 156, endPoint y: 113, distance: 135.6
click at [156, 113] on div "Rehabilitation / Physiotherapy / Physiotherapy (Hip, Knee, Ankle) / Reio Vilipu…" at bounding box center [306, 111] width 565 height 12
copy div "Physiotherapy (Hip, Knee, Ankle) /"
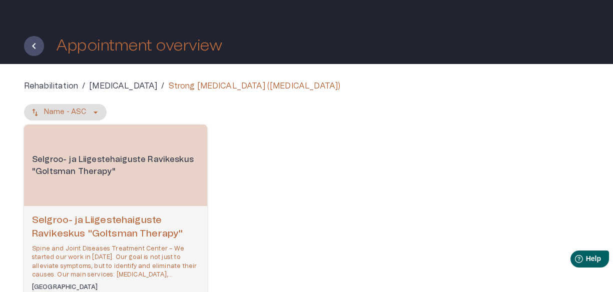
scroll to position [25, 0]
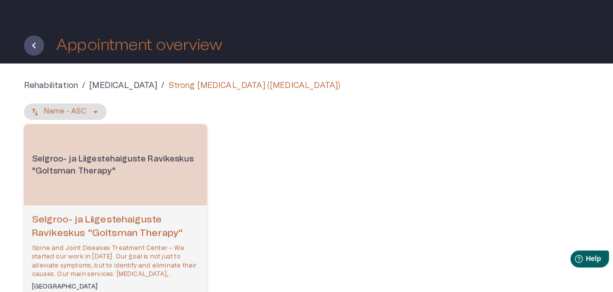
click at [158, 157] on p "Selgroo- ja Liigestehaiguste Ravikeskus "Goltsman Therapy"" at bounding box center [115, 165] width 183 height 40
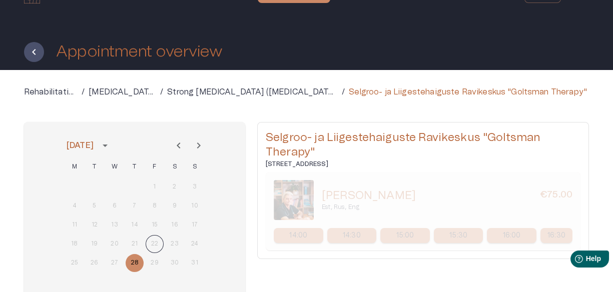
scroll to position [19, 0]
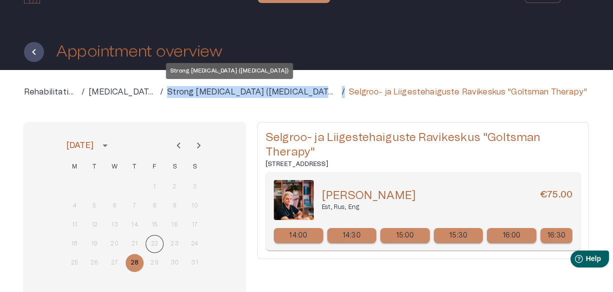
drag, startPoint x: 301, startPoint y: 91, endPoint x: 151, endPoint y: 90, distance: 149.6
click at [167, 90] on div "Strong Manual Therapy (Chiropractic) /" at bounding box center [256, 92] width 178 height 12
copy div "Strong Manual Therapy (Chiropractic) /"
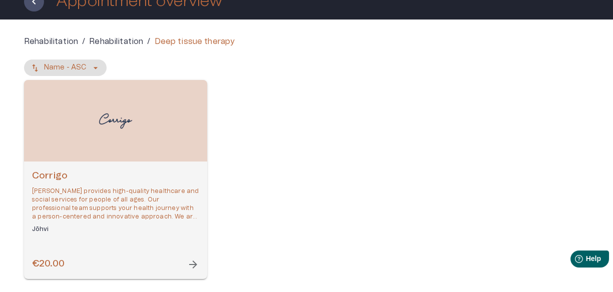
scroll to position [69, 0]
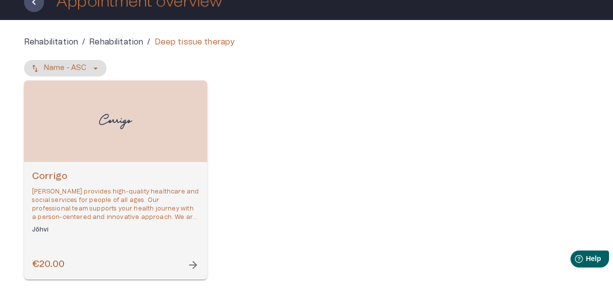
click at [69, 170] on h6 "Corrigo" at bounding box center [115, 177] width 167 height 14
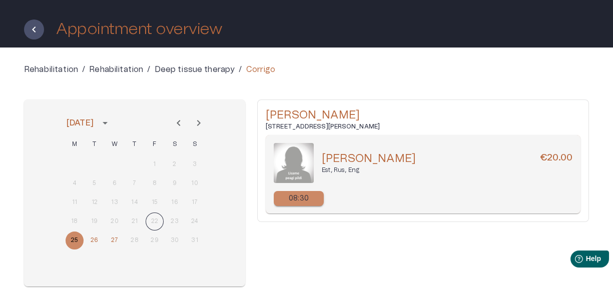
scroll to position [20, 0]
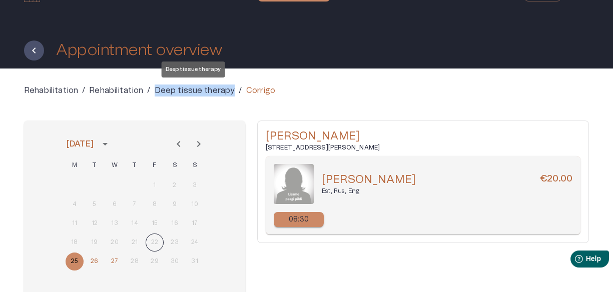
drag, startPoint x: 234, startPoint y: 89, endPoint x: 155, endPoint y: 89, distance: 78.6
click at [155, 89] on div "Deep tissue therapy /" at bounding box center [199, 91] width 88 height 12
copy p "Deep tissue therapy"
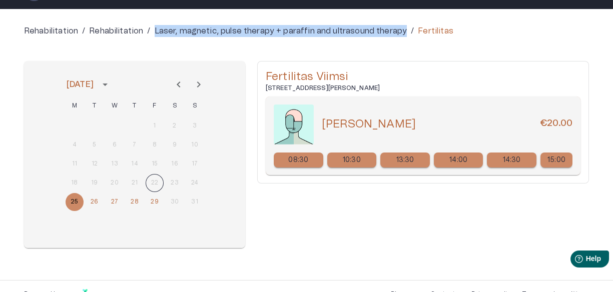
scroll to position [80, 0]
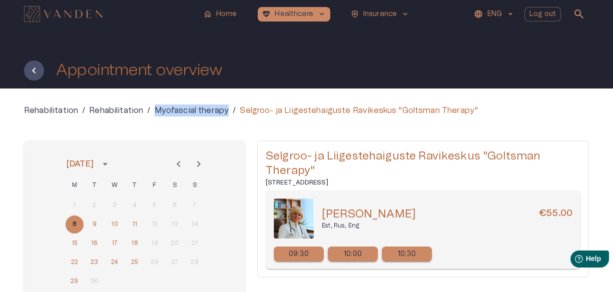
click at [184, 162] on icon "Previous month" at bounding box center [179, 164] width 12 height 12
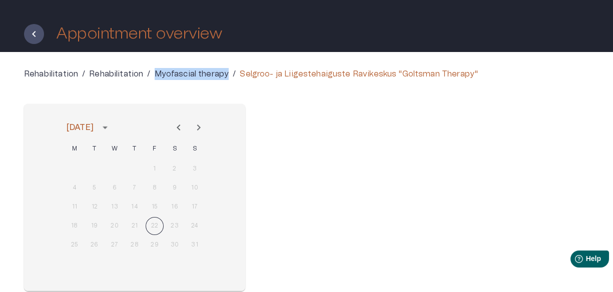
scroll to position [40, 0]
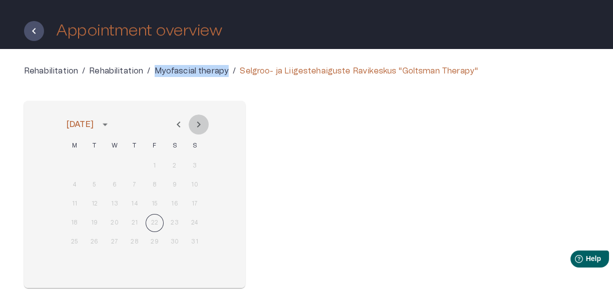
click at [200, 121] on icon "Next month" at bounding box center [199, 125] width 12 height 12
click at [94, 181] on button "9" at bounding box center [95, 185] width 18 height 18
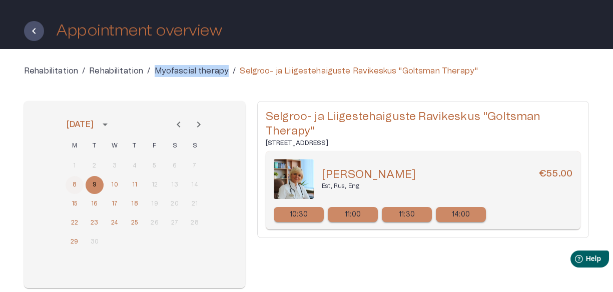
click at [76, 183] on button "8" at bounding box center [75, 185] width 18 height 18
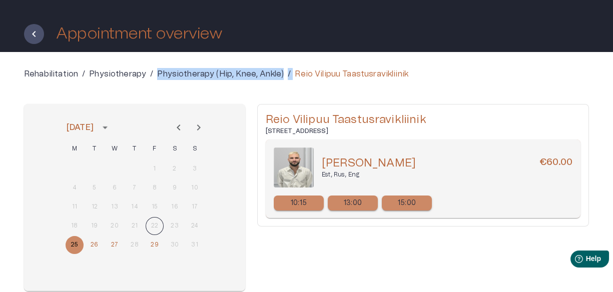
scroll to position [36, 0]
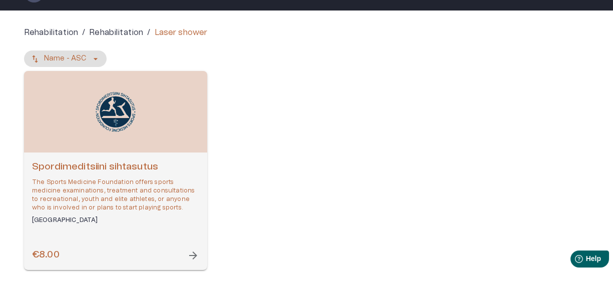
scroll to position [78, 0]
click at [142, 171] on h6 "Spordimeditsiini sihtasutus" at bounding box center [115, 168] width 167 height 14
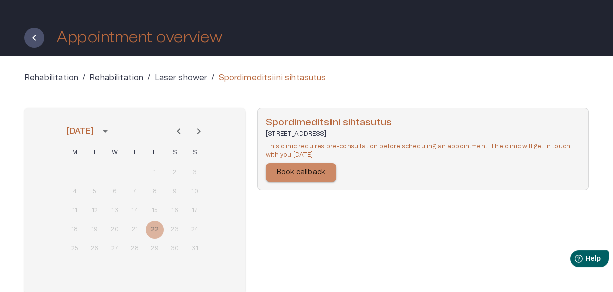
scroll to position [34, 0]
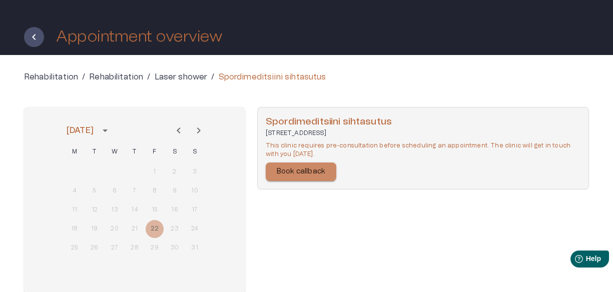
click at [128, 77] on p "Rehabilitation" at bounding box center [116, 77] width 54 height 12
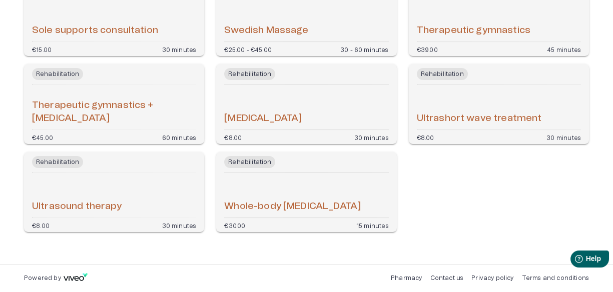
scroll to position [1217, 0]
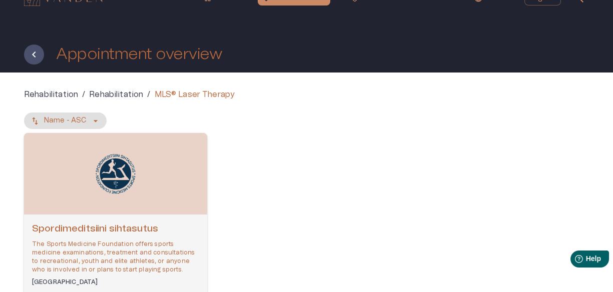
scroll to position [17, 0]
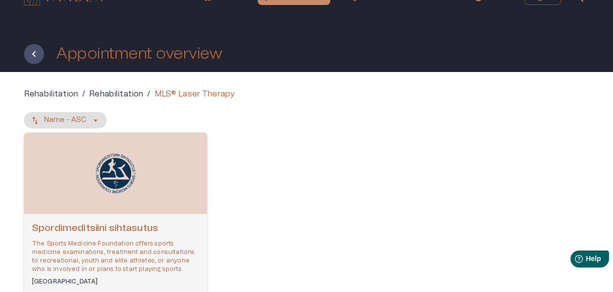
click at [159, 180] on div "Open selected supplier available booking dates" at bounding box center [115, 174] width 183 height 82
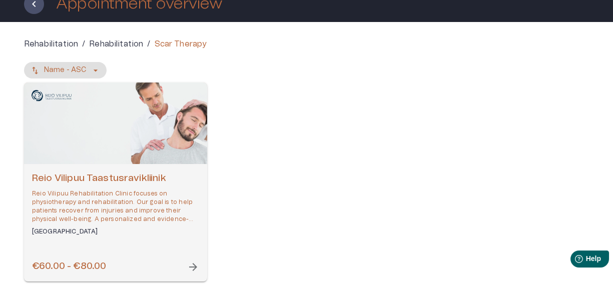
scroll to position [67, 0]
click at [169, 170] on div "Reio Vilipuu Taastusravikliinik Reio Vilipuu Rehabilitation Clinic focuses on p…" at bounding box center [115, 223] width 183 height 118
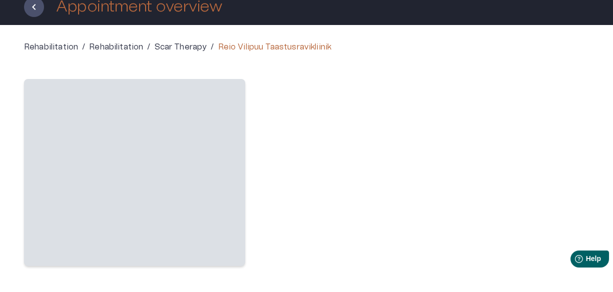
scroll to position [65, 0]
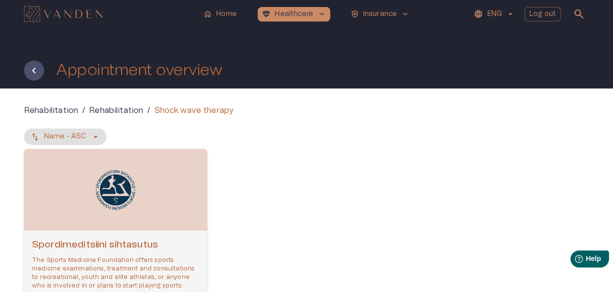
click at [117, 248] on h6 "Spordimeditsiini sihtasutus" at bounding box center [115, 246] width 167 height 14
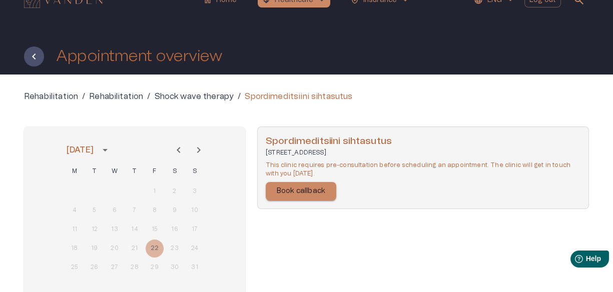
scroll to position [16, 0]
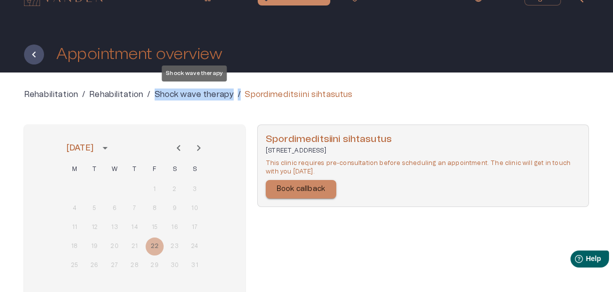
drag, startPoint x: 241, startPoint y: 93, endPoint x: 154, endPoint y: 90, distance: 86.6
click at [154, 90] on div "Rehabilitation / Rehabilitation / Shock wave therapy / Spordimeditsiini sihtasu…" at bounding box center [306, 95] width 565 height 12
copy div "Shock wave therapy /"
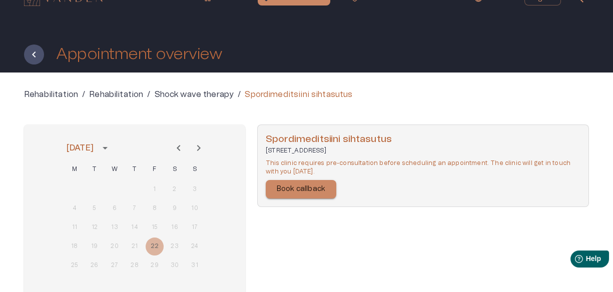
click at [390, 285] on div "Spordimeditsiini sihtasutus Veerenni tn 51, 10138 Tallinn, Estonia This clinic …" at bounding box center [423, 218] width 332 height 187
click at [298, 188] on p "Book callback" at bounding box center [301, 189] width 49 height 11
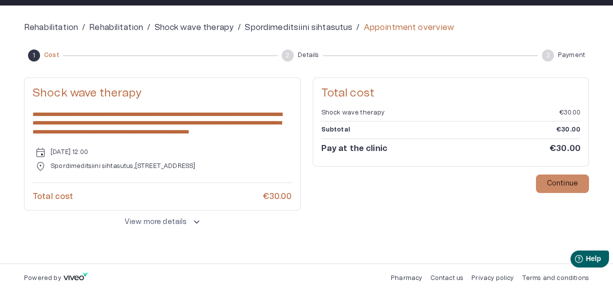
scroll to position [84, 0]
click at [560, 183] on p "Continue" at bounding box center [562, 184] width 31 height 11
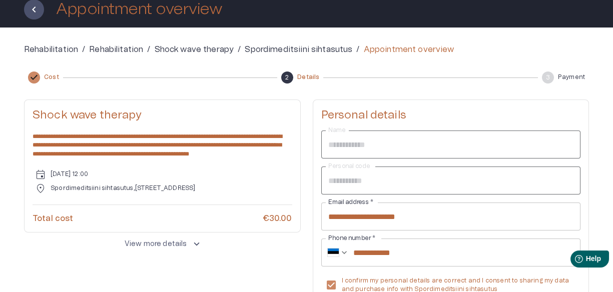
scroll to position [61, 0]
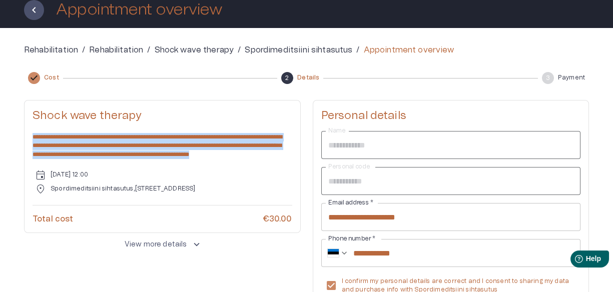
drag, startPoint x: 80, startPoint y: 159, endPoint x: 33, endPoint y: 136, distance: 53.0
click at [33, 136] on p "**********" at bounding box center [163, 146] width 260 height 26
copy span "**********"
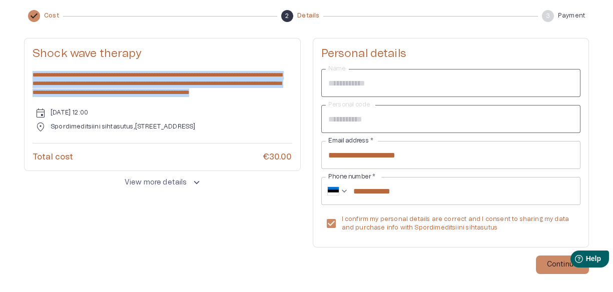
scroll to position [0, 0]
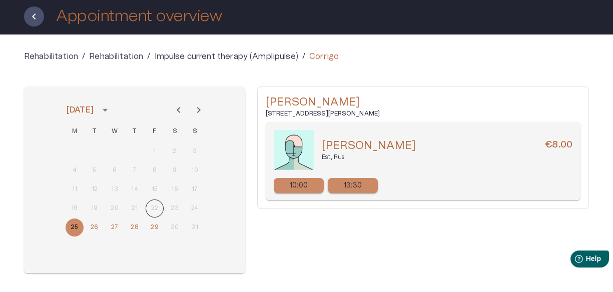
click at [277, 110] on h6 "Jaama 34b, Jõhvi, 41532 Ida-Viru maakond, Estonia" at bounding box center [423, 114] width 315 height 9
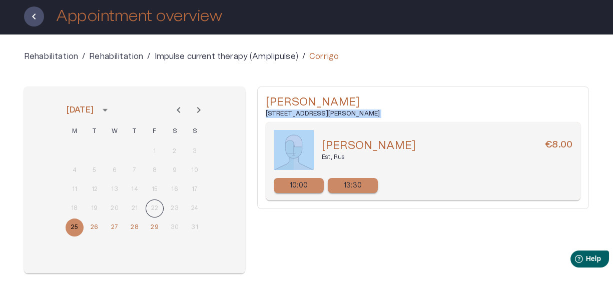
click at [277, 110] on h6 "Jaama 34b, Jõhvi, 41532 Ida-Viru maakond, Estonia" at bounding box center [423, 114] width 315 height 9
copy h6 "Jaama 34b, Jõhvi, 41532 Ida-Viru maakond, Estonia"
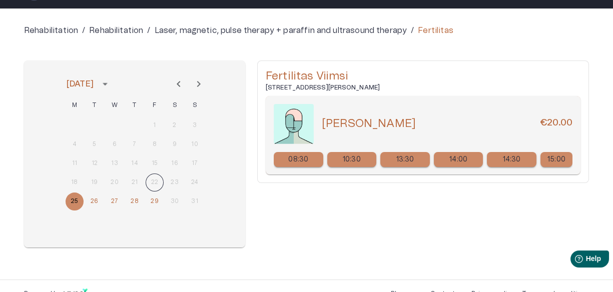
click at [355, 86] on h6 "[STREET_ADDRESS][PERSON_NAME]" at bounding box center [423, 88] width 315 height 9
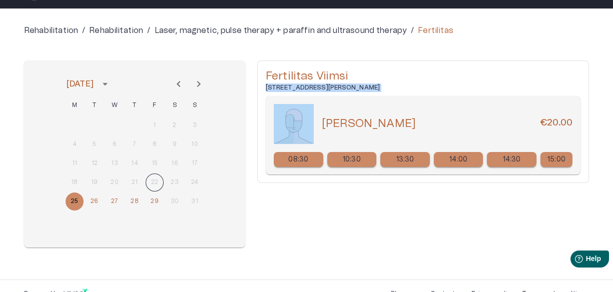
click at [355, 86] on h6 "[STREET_ADDRESS][PERSON_NAME]" at bounding box center [423, 88] width 315 height 9
copy h6 "[STREET_ADDRESS][PERSON_NAME]"
click at [442, 159] on div "14:00" at bounding box center [459, 159] width 50 height 15
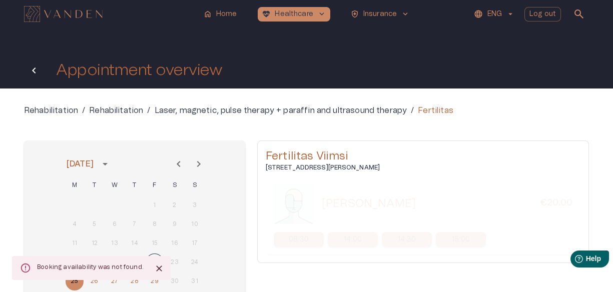
click at [39, 74] on icon "Back" at bounding box center [34, 71] width 12 height 12
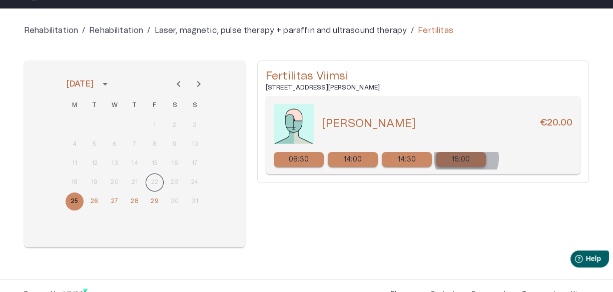
click at [466, 158] on p "15:00" at bounding box center [461, 160] width 18 height 11
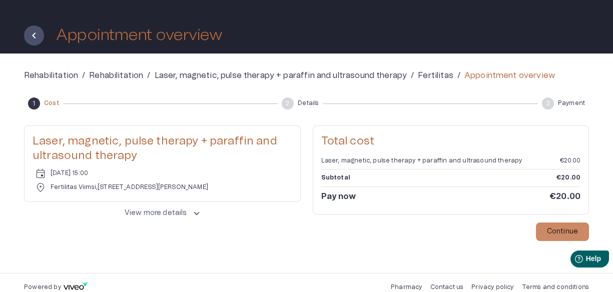
scroll to position [44, 0]
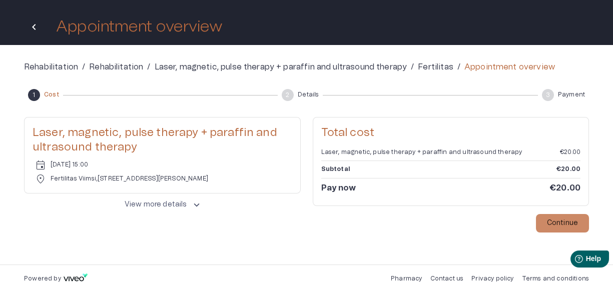
click at [39, 32] on icon "Back" at bounding box center [34, 27] width 12 height 12
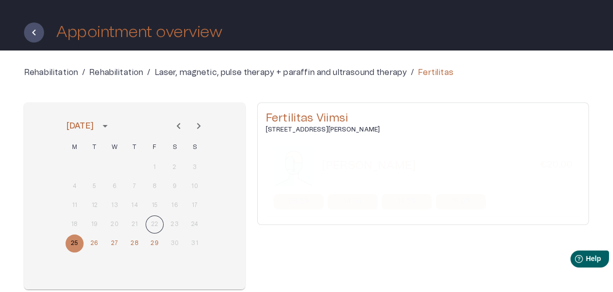
scroll to position [38, 0]
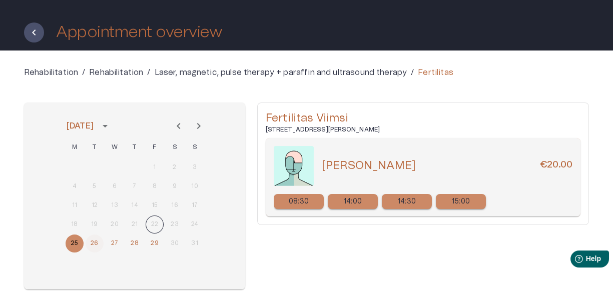
click at [95, 242] on button "26" at bounding box center [95, 244] width 18 height 18
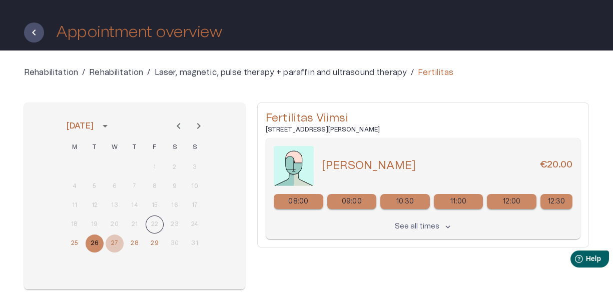
click at [120, 241] on button "27" at bounding box center [115, 244] width 18 height 18
click at [76, 245] on button "25" at bounding box center [75, 244] width 18 height 18
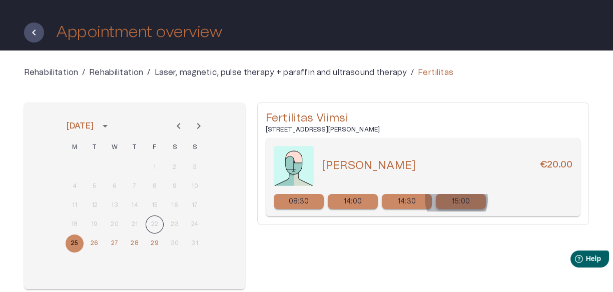
click at [456, 199] on p "15:00" at bounding box center [461, 202] width 18 height 11
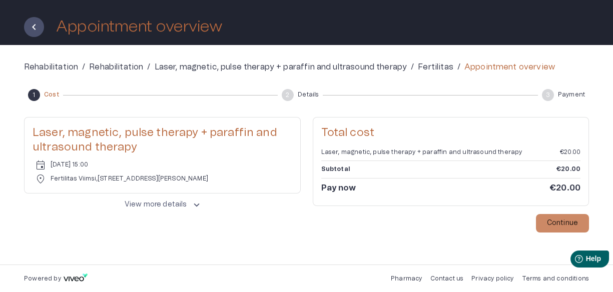
scroll to position [44, 0]
click at [565, 218] on p "Continue" at bounding box center [562, 223] width 31 height 11
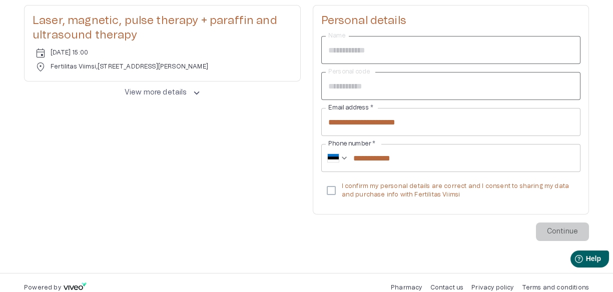
scroll to position [156, 0]
click at [548, 232] on p "Continue" at bounding box center [562, 232] width 31 height 11
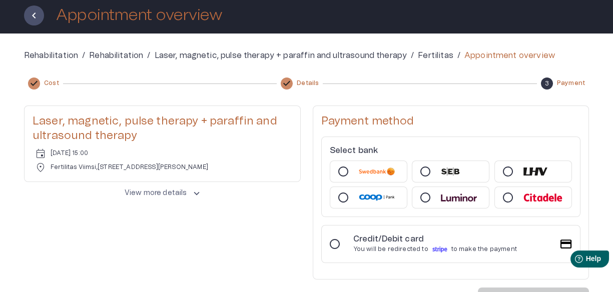
scroll to position [55, 0]
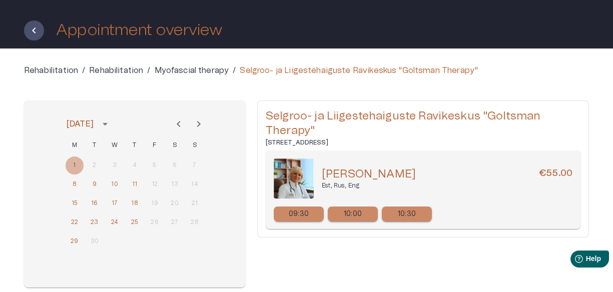
scroll to position [40, 0]
click at [174, 126] on icon "Previous month" at bounding box center [179, 124] width 12 height 12
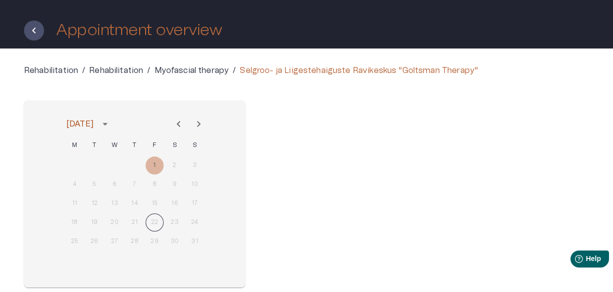
click at [202, 123] on icon "Next month" at bounding box center [199, 124] width 12 height 12
click at [72, 177] on button "8" at bounding box center [75, 185] width 18 height 18
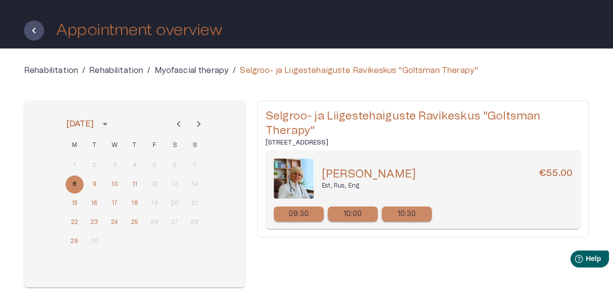
click at [74, 162] on div "1 2 3 4 5 6 7" at bounding box center [135, 166] width 160 height 18
click at [94, 182] on button "9" at bounding box center [95, 185] width 18 height 18
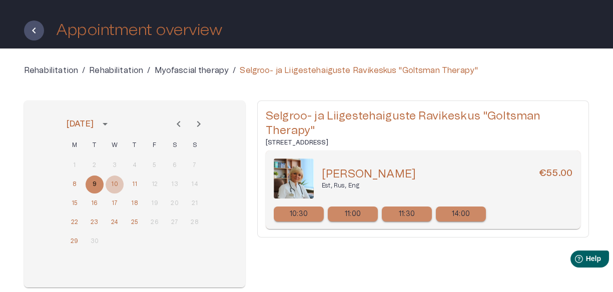
click at [107, 182] on button "10" at bounding box center [115, 185] width 18 height 18
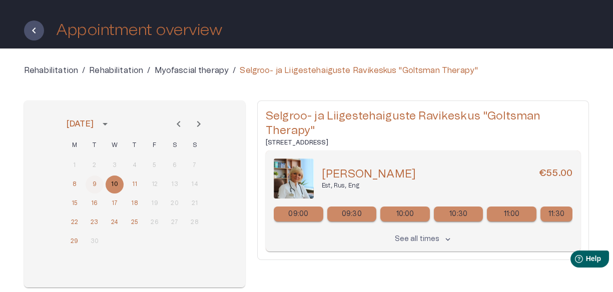
click at [95, 182] on button "9" at bounding box center [95, 185] width 18 height 18
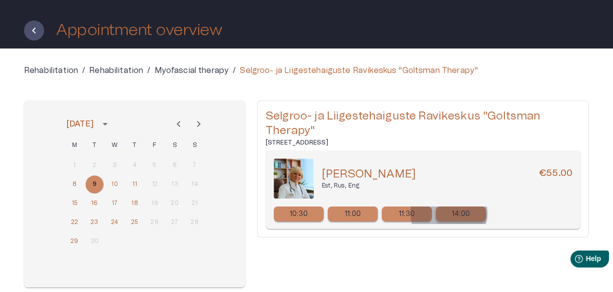
click at [449, 213] on div "14:00" at bounding box center [461, 214] width 50 height 15
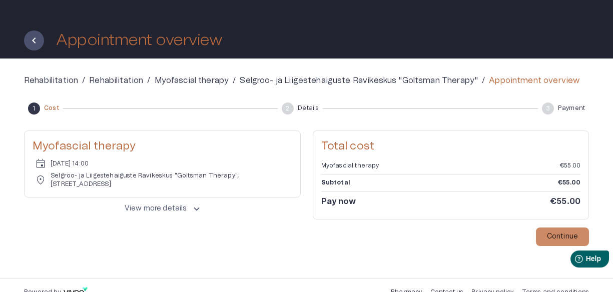
scroll to position [31, 0]
